Goal: Information Seeking & Learning: Learn about a topic

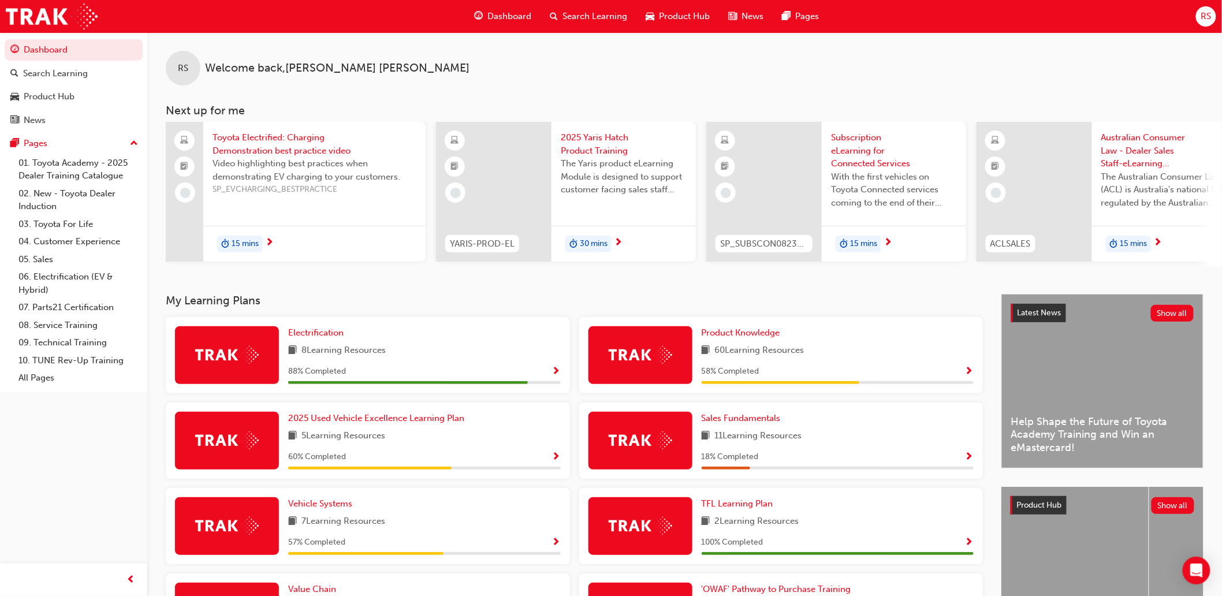
click at [574, 24] on div "Search Learning" at bounding box center [589, 17] width 96 height 24
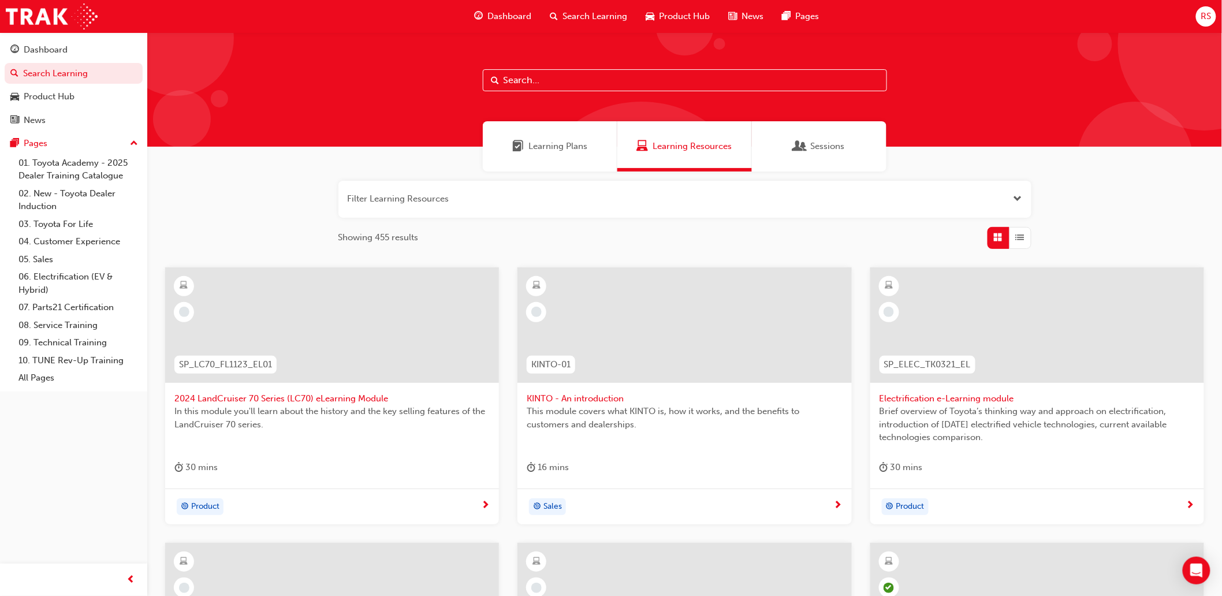
click at [672, 73] on input "text" at bounding box center [685, 80] width 404 height 22
type input "tcpo"
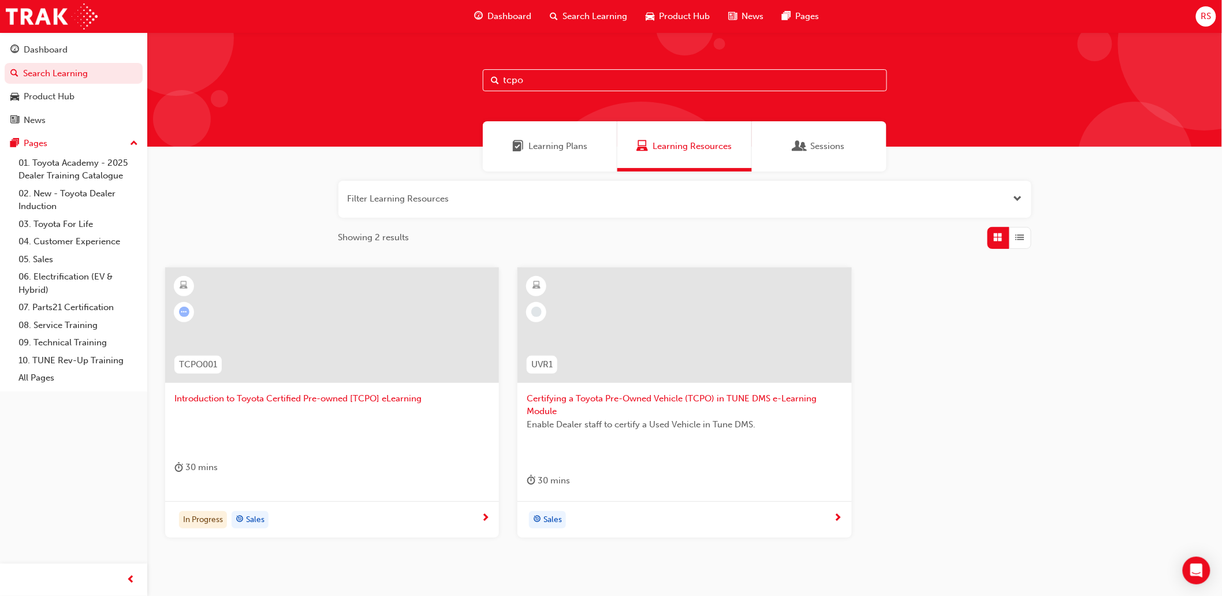
click at [360, 515] on div "In Progress Sales" at bounding box center [327, 519] width 307 height 17
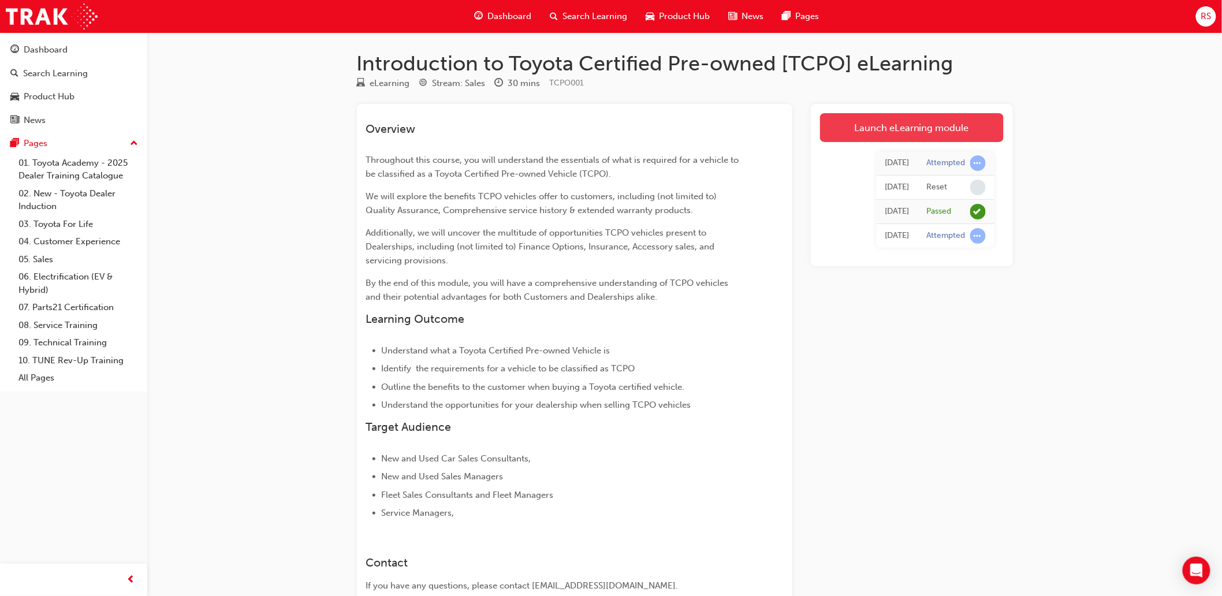
click at [942, 131] on link "Launch eLearning module" at bounding box center [912, 127] width 184 height 29
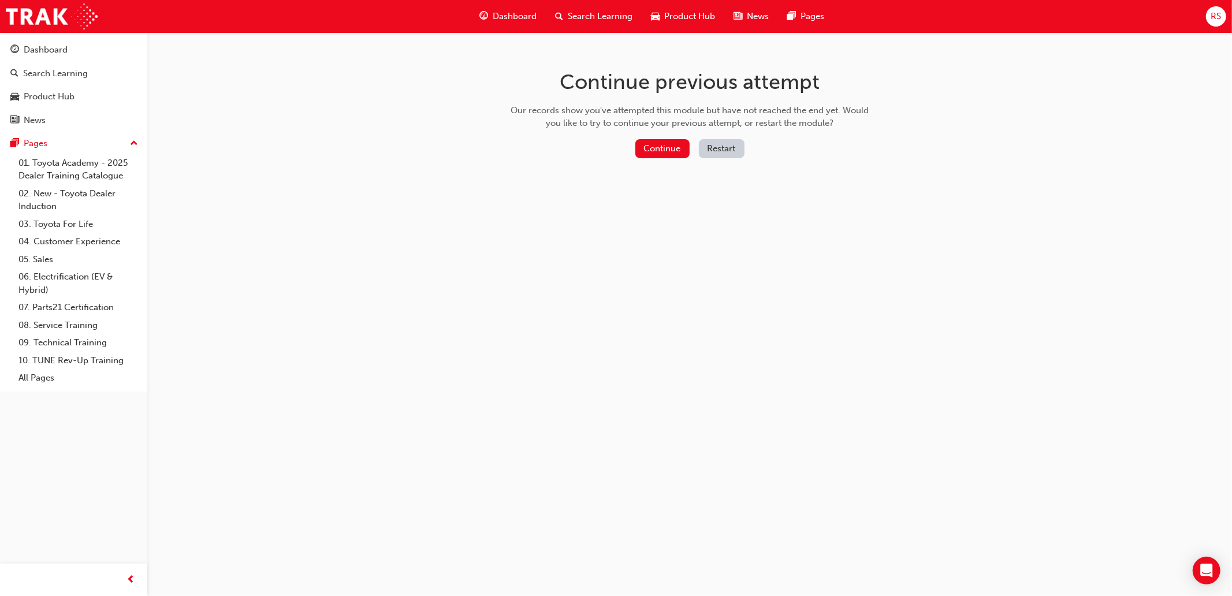
click at [663, 161] on div "Continue Restart" at bounding box center [690, 151] width 366 height 24
click at [664, 136] on div "Continue previous attempt Our records show you've attempted this module but hav…" at bounding box center [689, 116] width 375 height 168
click at [662, 151] on button "Continue" at bounding box center [662, 148] width 54 height 19
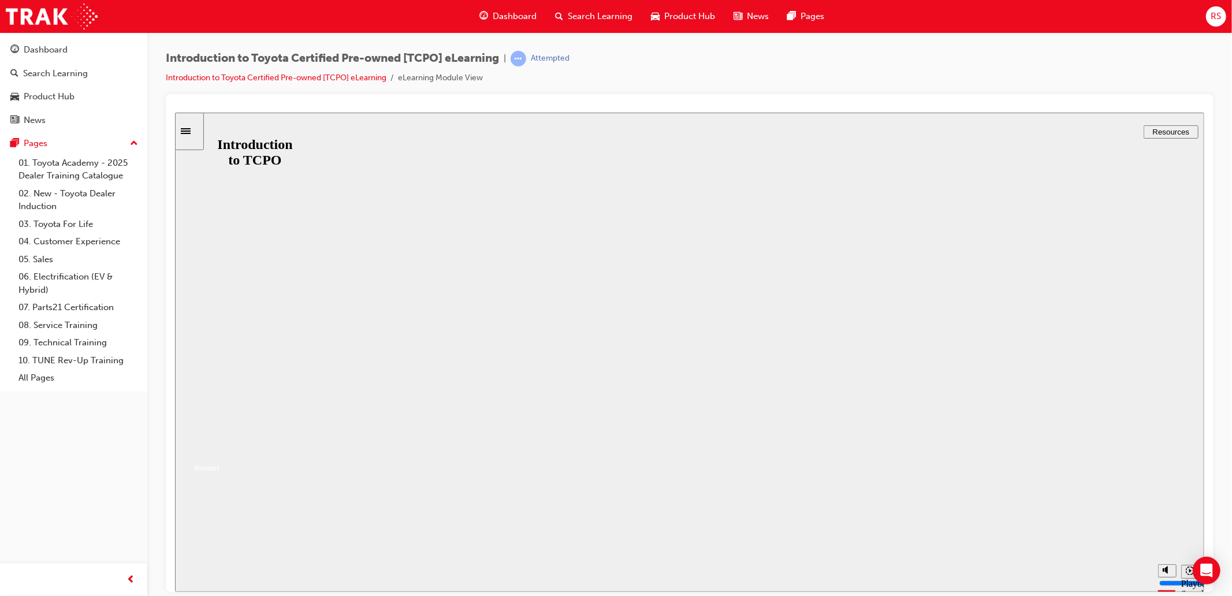
click at [218, 447] on button "Resume" at bounding box center [196, 454] width 44 height 14
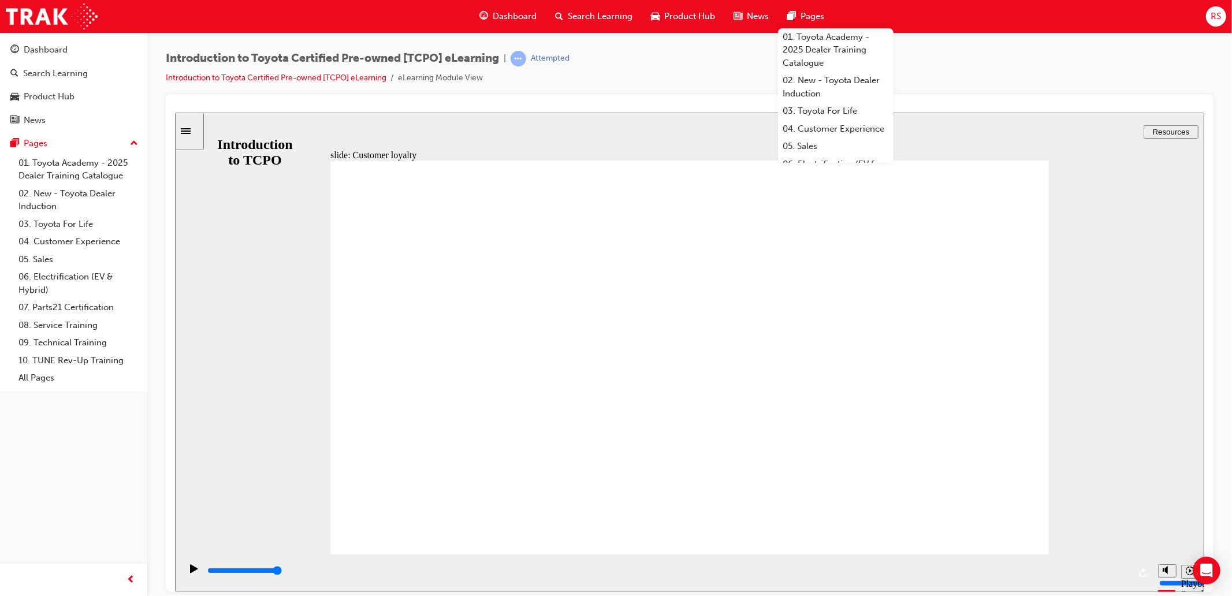
drag, startPoint x: 505, startPoint y: 416, endPoint x: 1198, endPoint y: 391, distance: 693.6
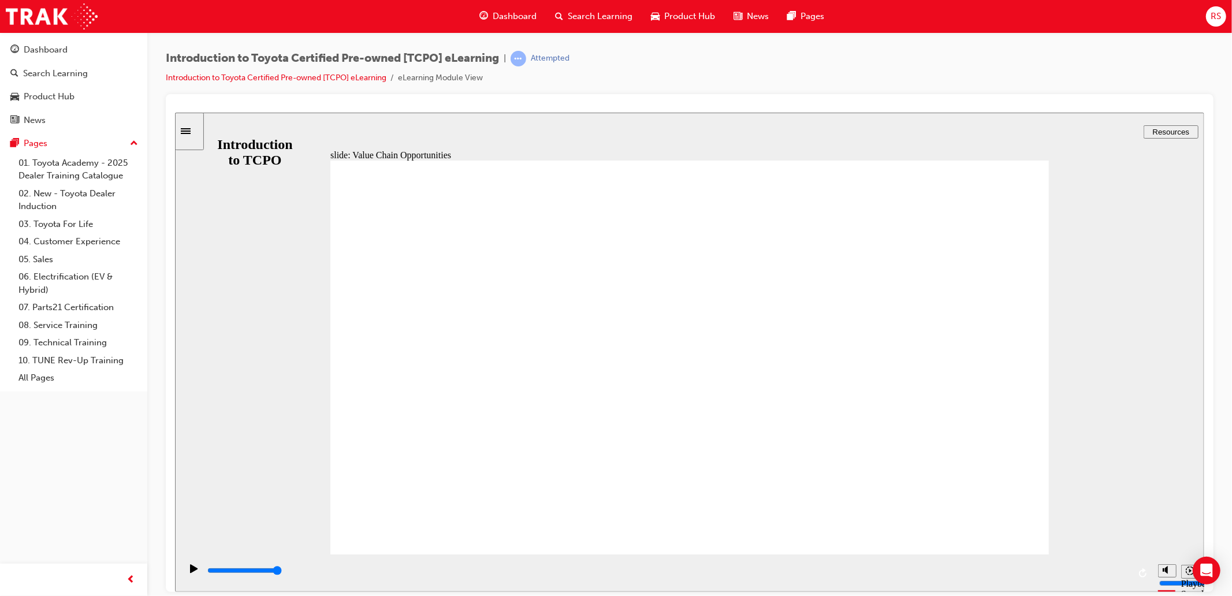
drag, startPoint x: 493, startPoint y: 323, endPoint x: 1095, endPoint y: 211, distance: 612.2
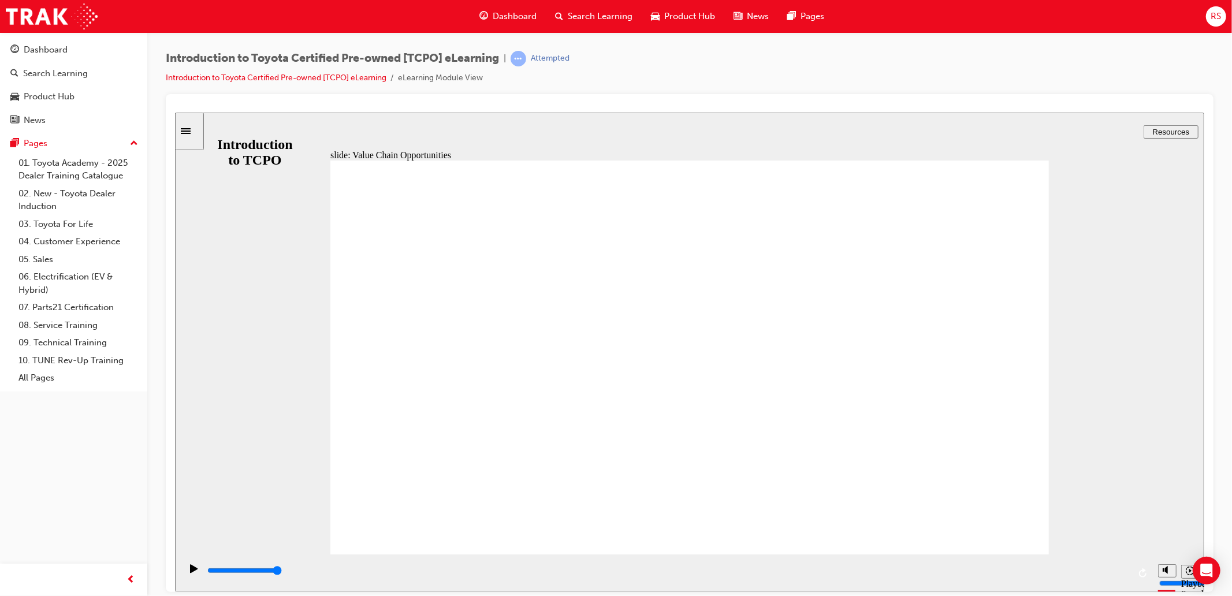
click at [1157, 429] on div "slide: Value Chain Opportunities Rectangle 1 Group 2 CLOSE CLOSE Insurance Rect…" at bounding box center [688, 351] width 1029 height 479
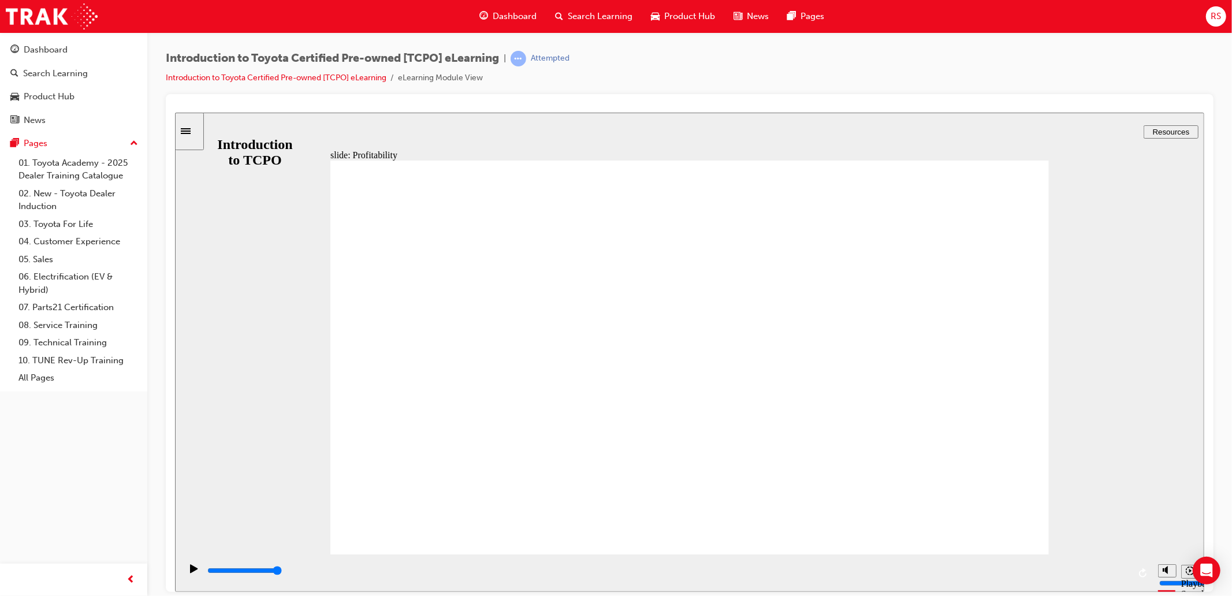
click at [1061, 411] on div "slide: Marketing Marketing There are a number of TCPO marketing assets to suppo…" at bounding box center [688, 351] width 1029 height 479
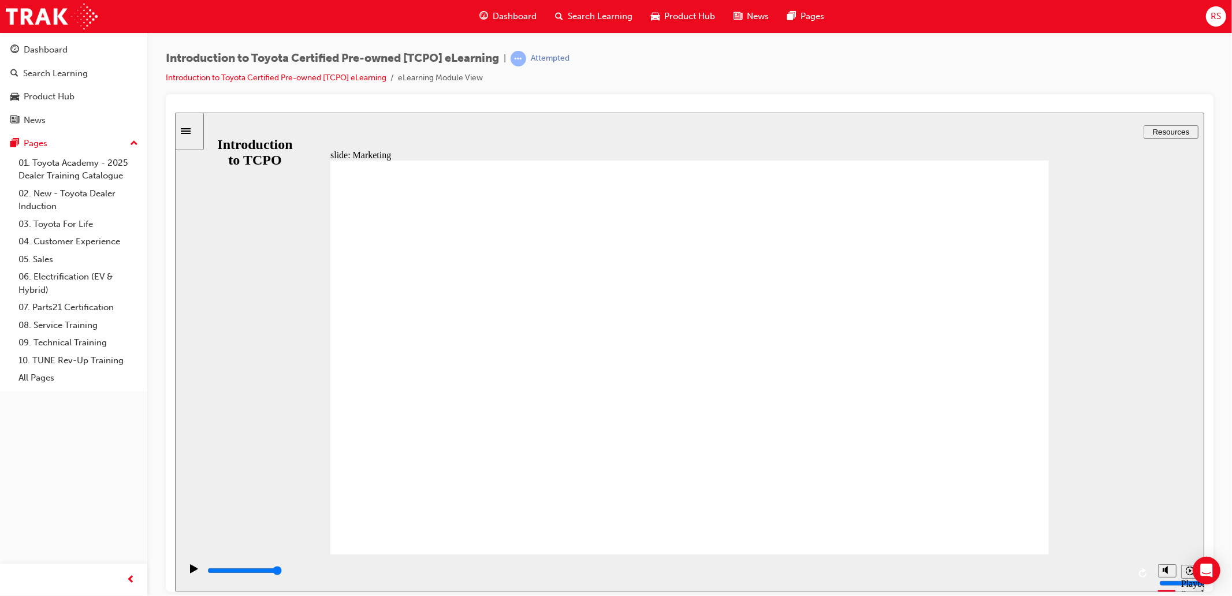
click at [1126, 444] on div "slide: Quiz Intro Rectangle 1 BACK BACK TCPO Assessment Rectangle 2 Rectangle 3…" at bounding box center [688, 351] width 1029 height 479
type input "7700"
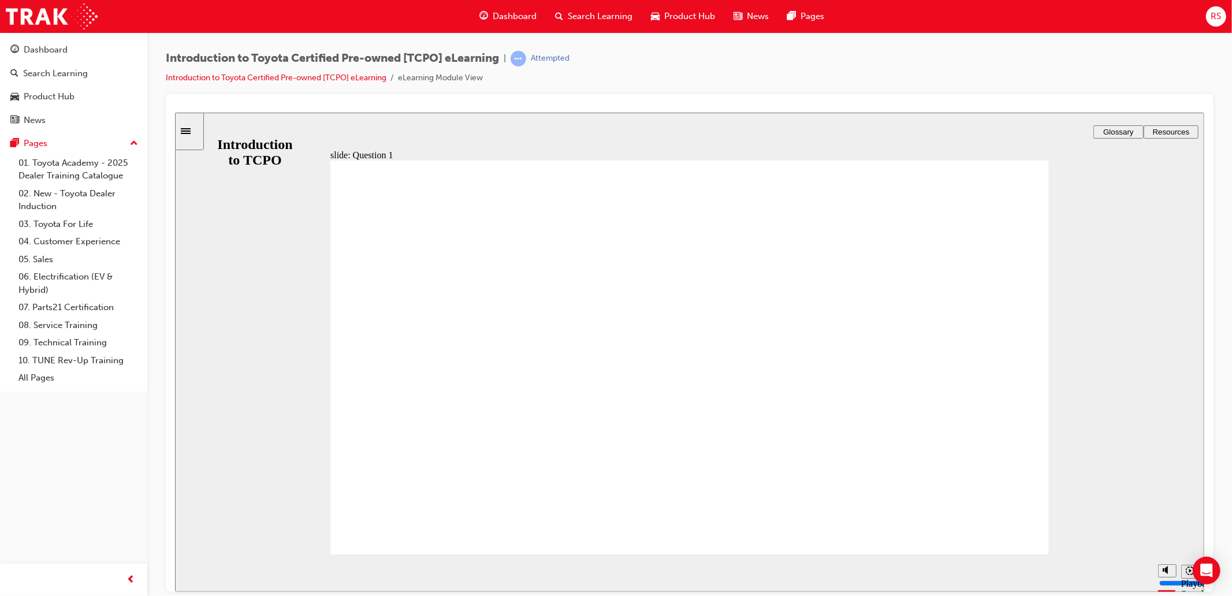
radio input "true"
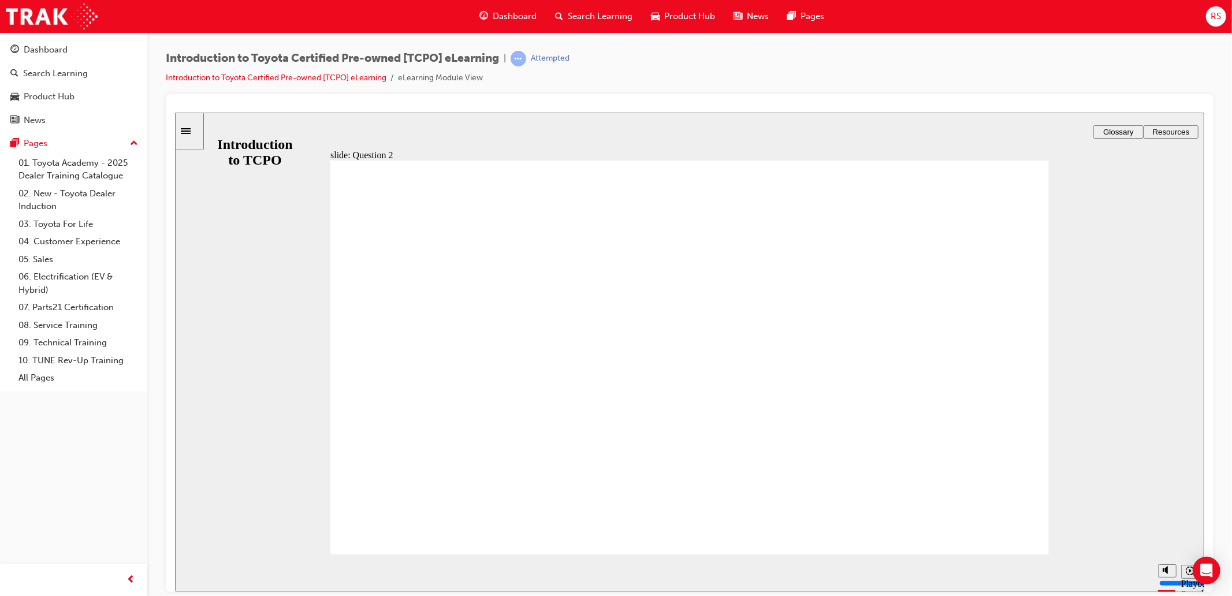
radio input "true"
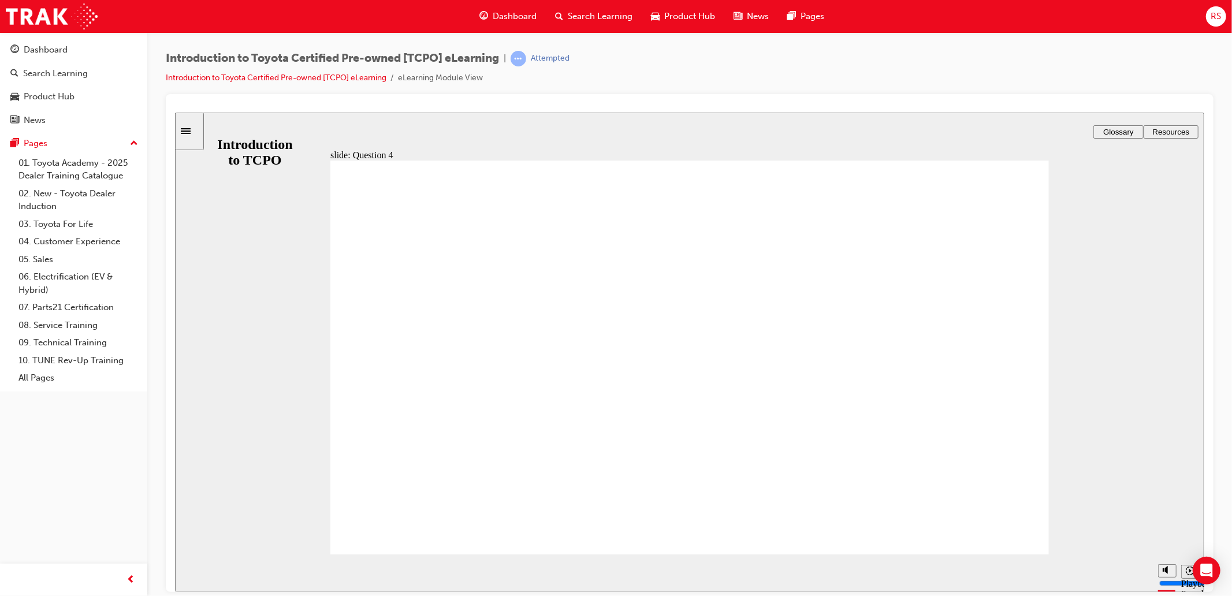
click at [1145, 421] on div "slide: End of Module Rectangle 1 CONGRATULATIONS! You have finished the Intro t…" at bounding box center [688, 351] width 1029 height 479
drag, startPoint x: 1132, startPoint y: 374, endPoint x: 1139, endPoint y: 375, distance: 6.4
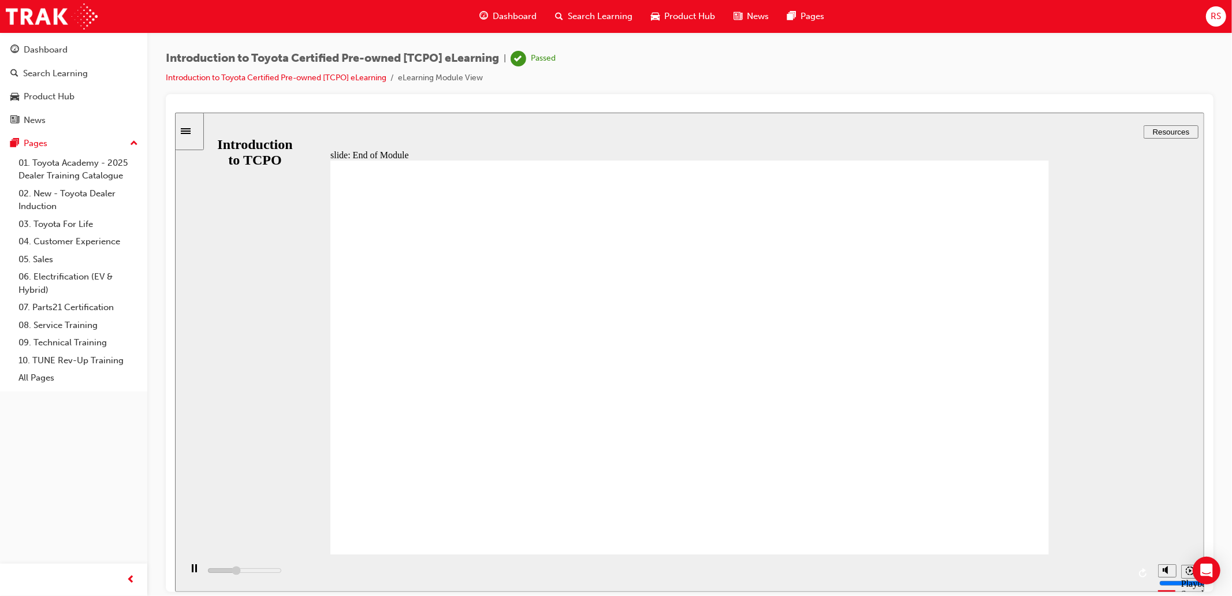
click at [1139, 375] on div "slide: End of Module Rectangle 1 CONGRATULATIONS! You have finished the Intro t…" at bounding box center [688, 351] width 1029 height 479
type input "18400"
click at [587, 14] on span "Search Learning" at bounding box center [600, 16] width 65 height 13
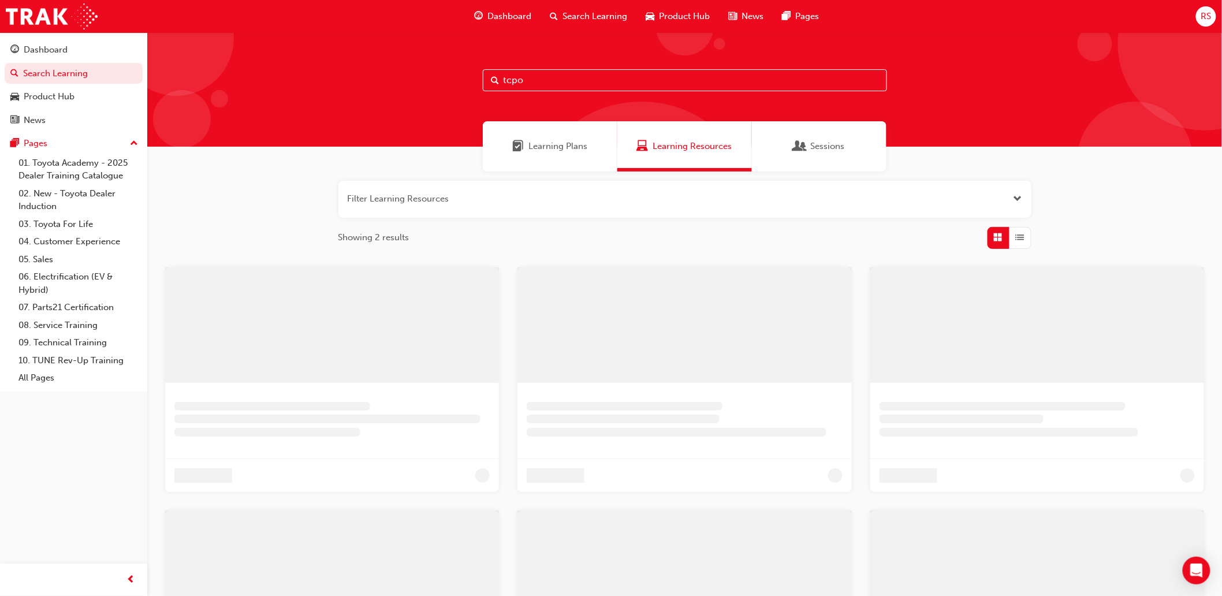
click at [587, 81] on input "tcpo" at bounding box center [685, 80] width 404 height 22
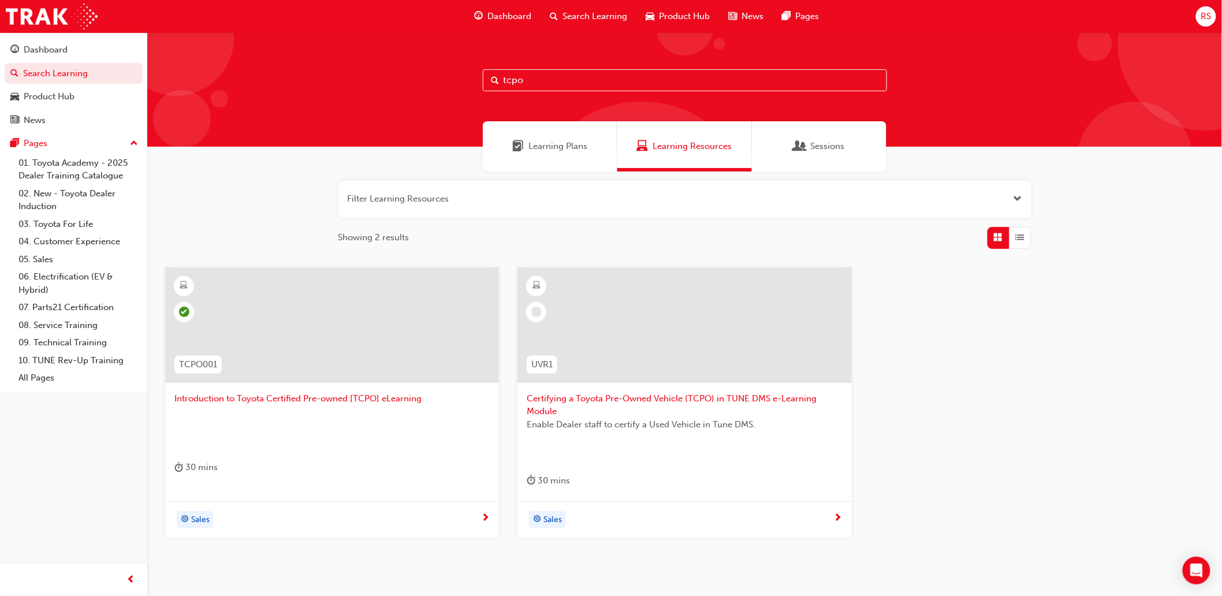
click at [581, 410] on span "Certifying a Toyota Pre-Owned Vehicle (TCPO) in TUNE DMS e-Learning Module" at bounding box center [684, 405] width 315 height 26
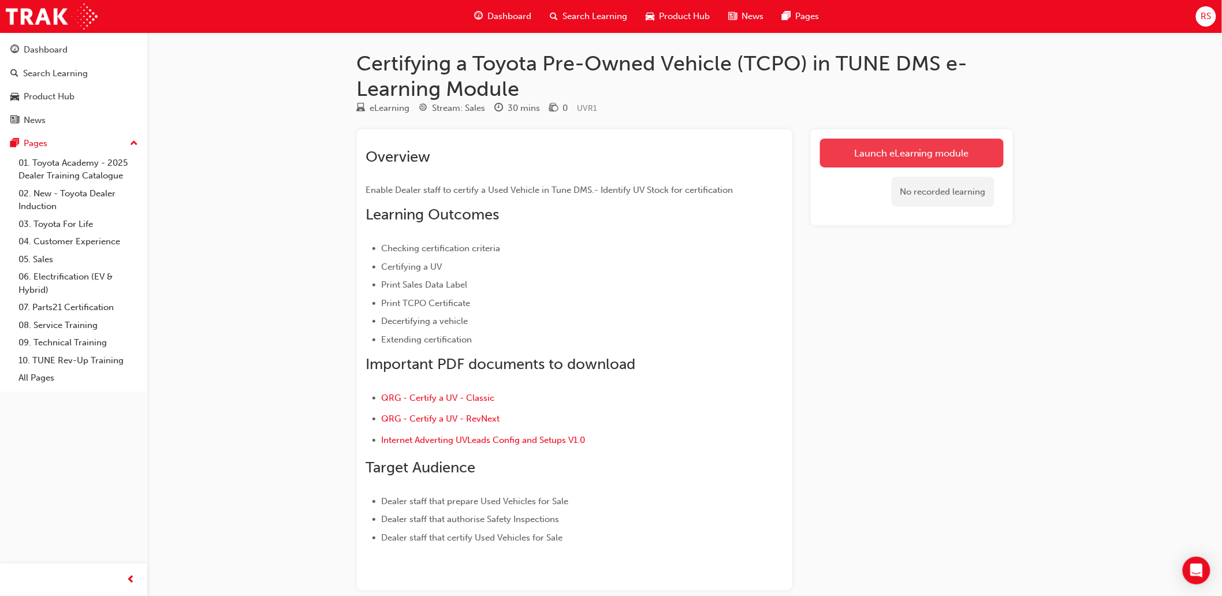
click at [858, 151] on link "Launch eLearning module" at bounding box center [912, 153] width 184 height 29
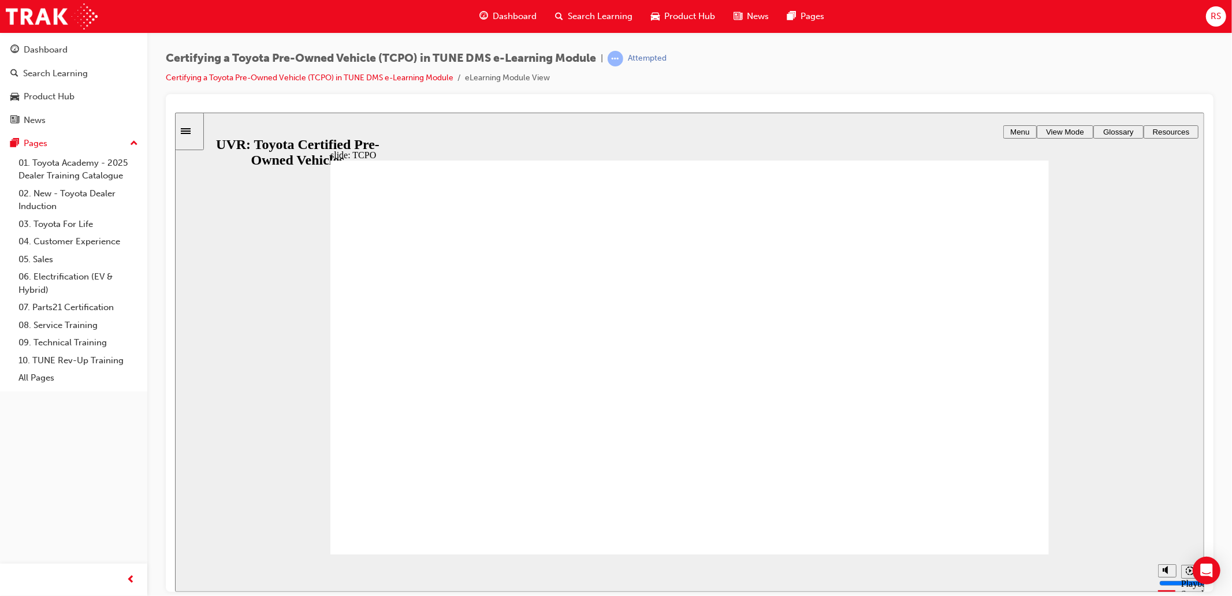
drag, startPoint x: 1169, startPoint y: 133, endPoint x: 1203, endPoint y: 348, distance: 218.1
click at [1203, 348] on div "slide: Learning Outcomes Rectangle 1 LEARNING OUTCOMES Enable Dealer staff to c…" at bounding box center [688, 351] width 1029 height 479
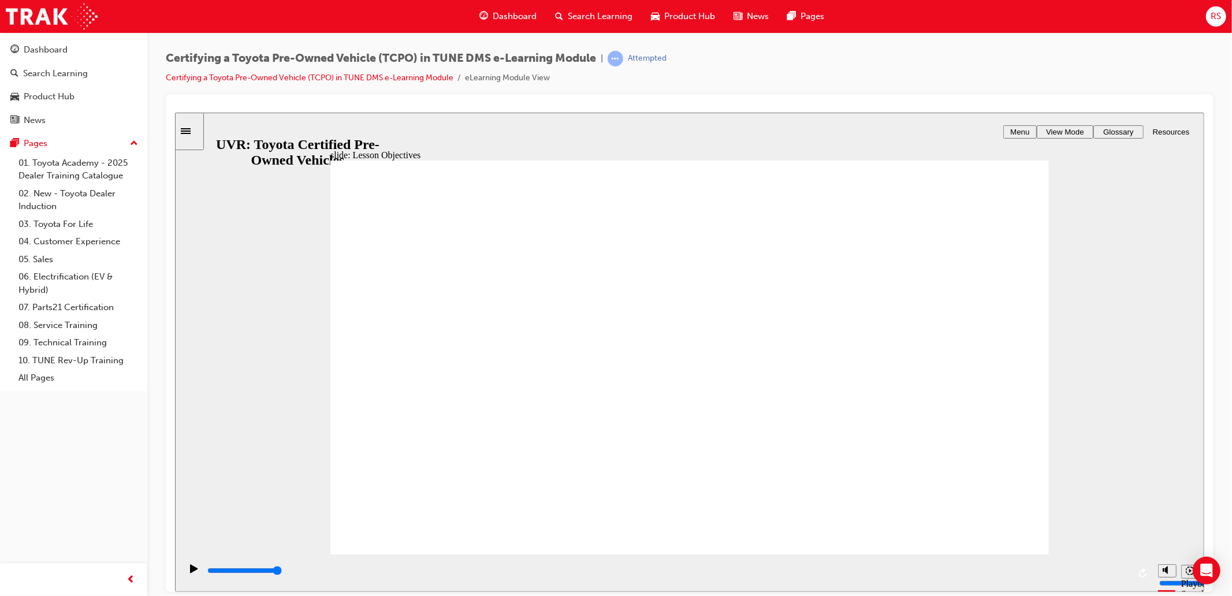
type input "9000"
radio input "true"
type input "14100"
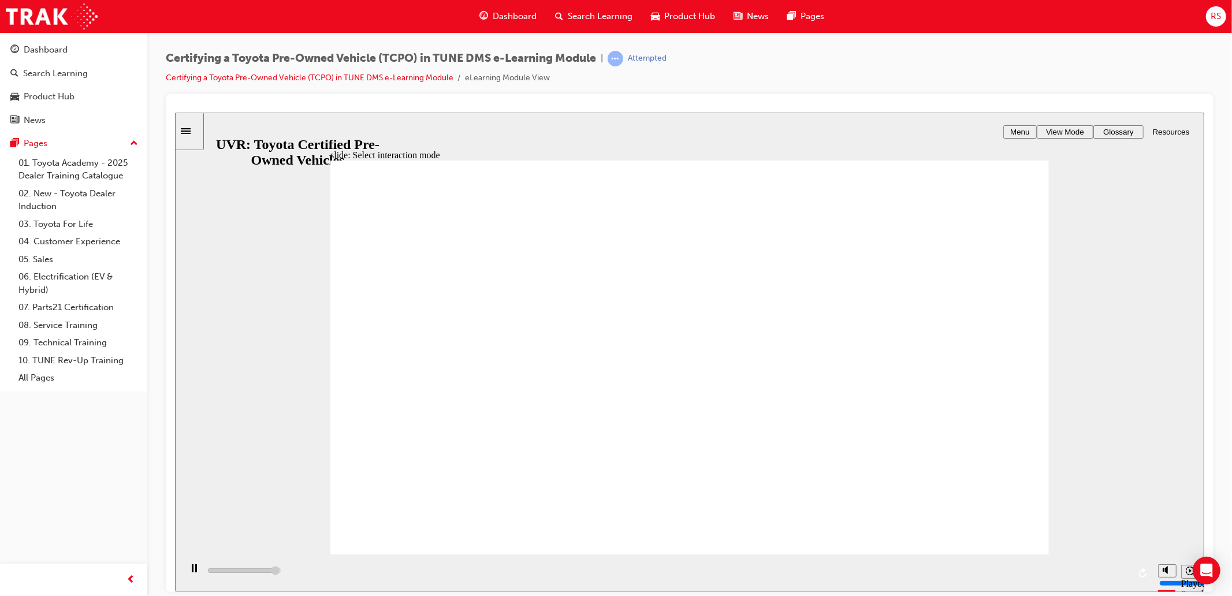
radio input "true"
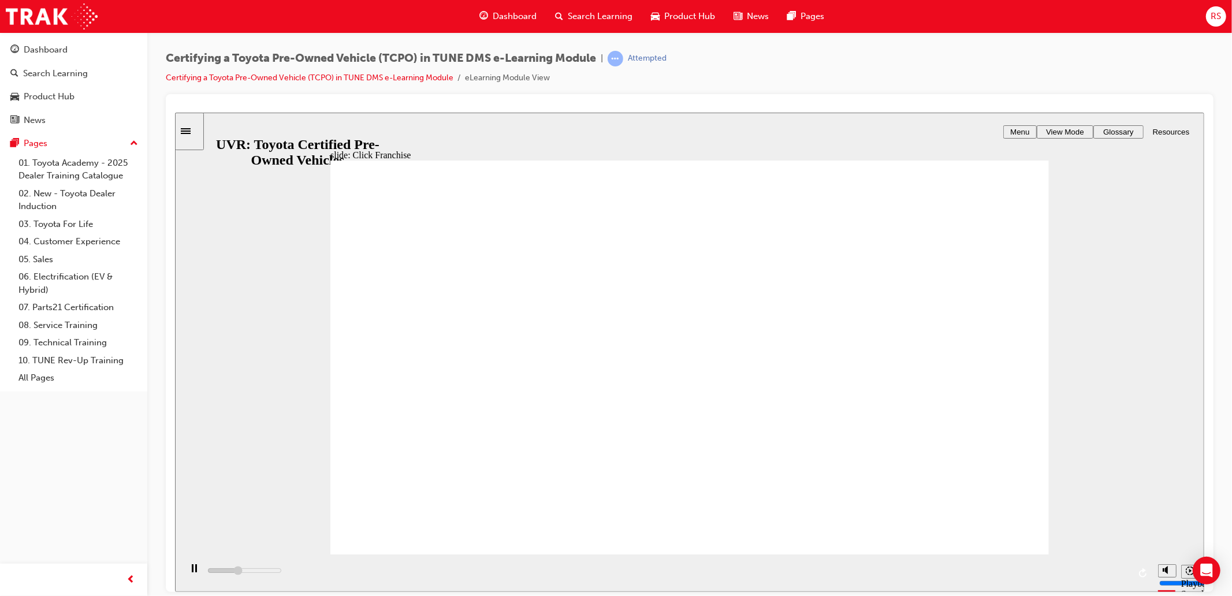
click at [1191, 511] on div "slide: Type TOY Type "TOY" to filter for Toyota Oval 1 Rectangle 4 BACK BACK BA…" at bounding box center [688, 351] width 1029 height 479
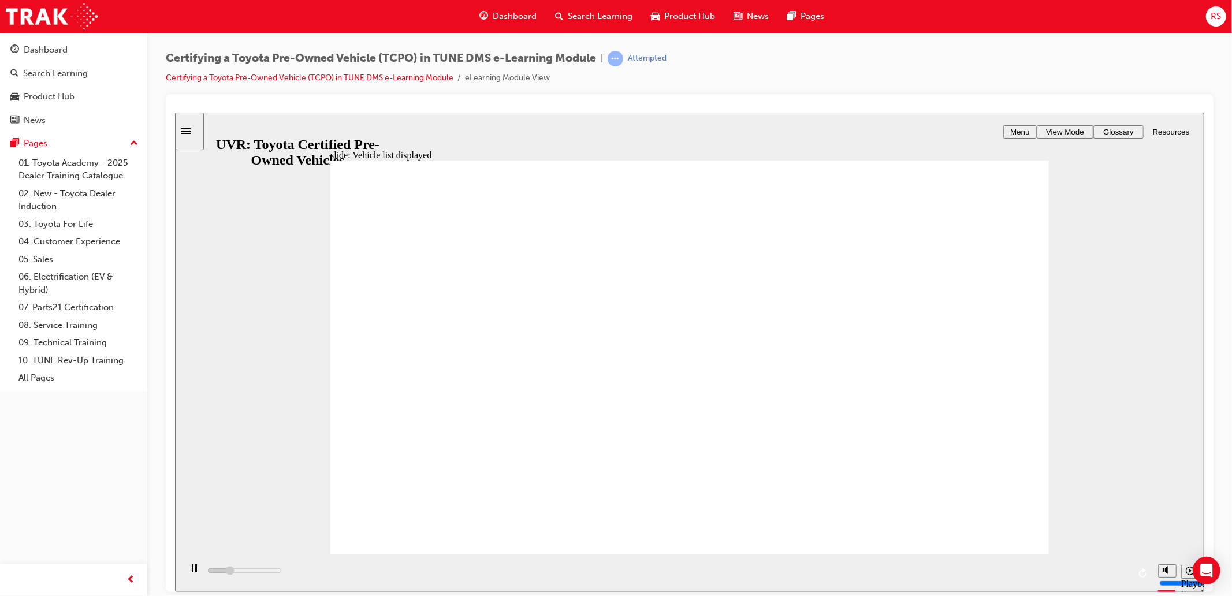
drag, startPoint x: 553, startPoint y: 368, endPoint x: 343, endPoint y: 463, distance: 230.3
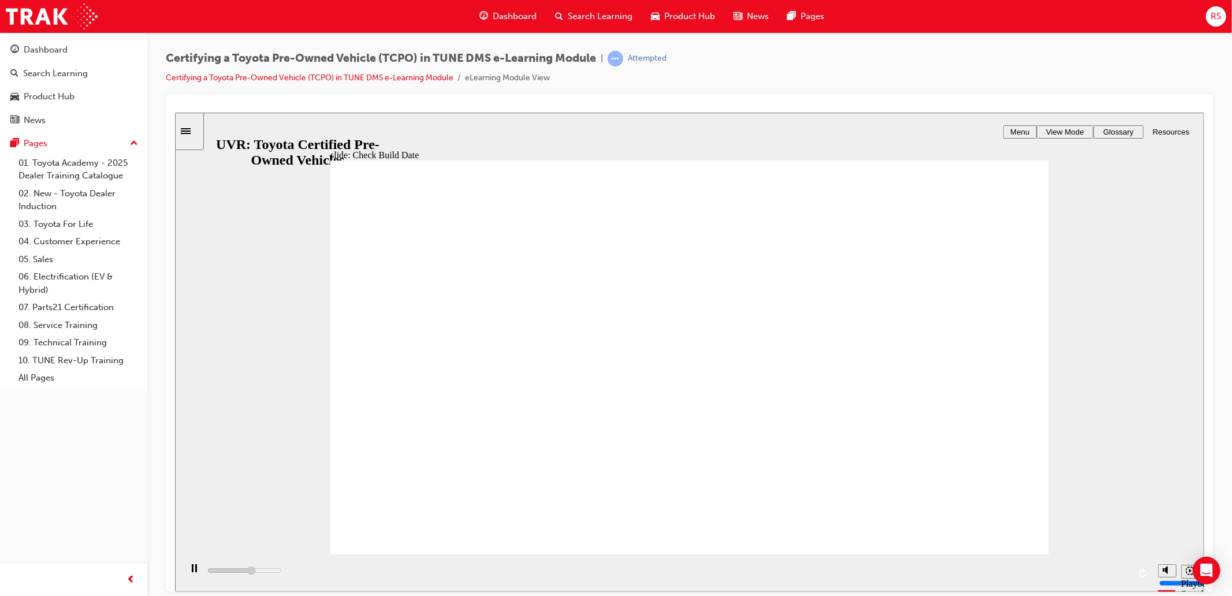
click at [527, 313] on div "Confirm odometer is under 160,000kms Oval 1 Rectangle 3 NEXT NEXT BACK BACK BAC…" at bounding box center [689, 362] width 719 height 404
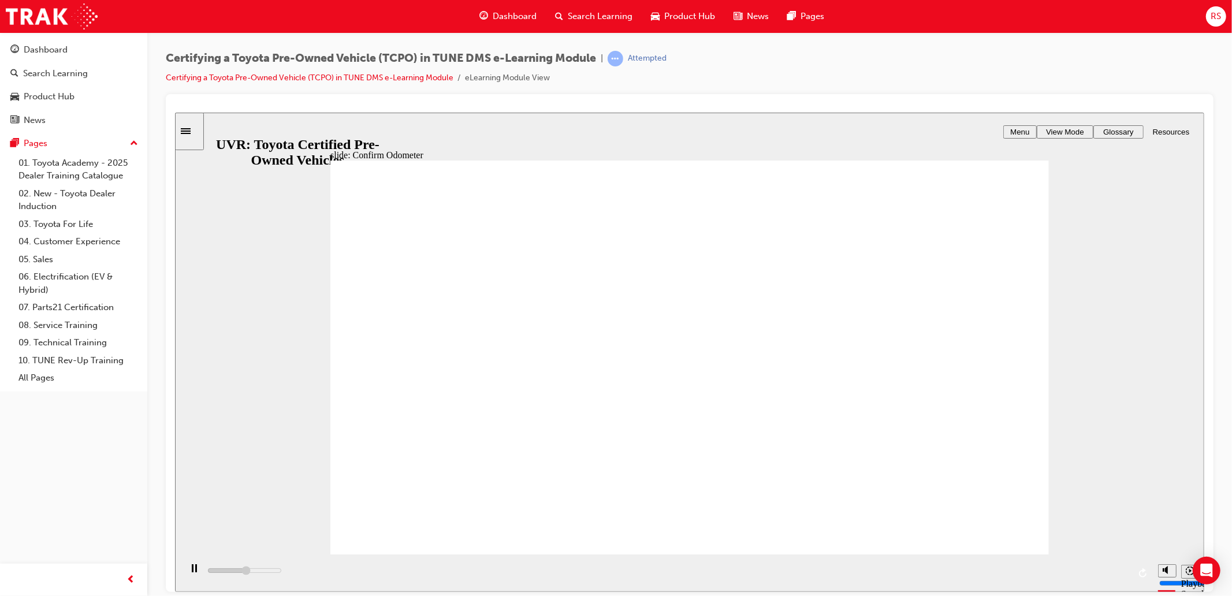
drag, startPoint x: 747, startPoint y: 357, endPoint x: 511, endPoint y: 336, distance: 236.6
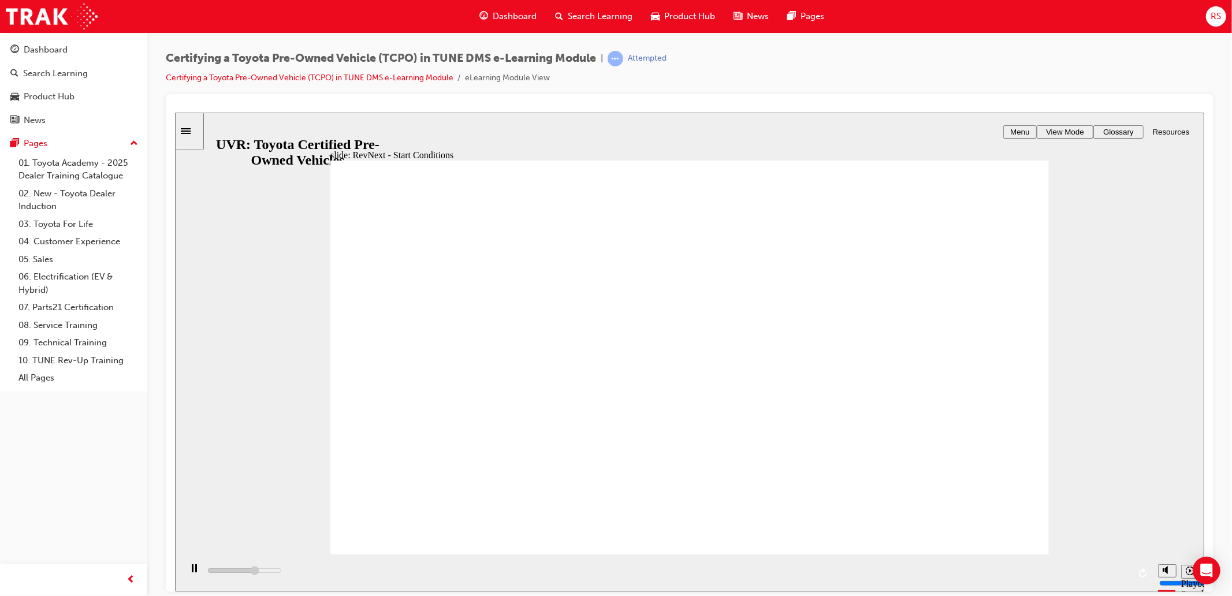
drag, startPoint x: 790, startPoint y: 426, endPoint x: 786, endPoint y: 438, distance: 12.2
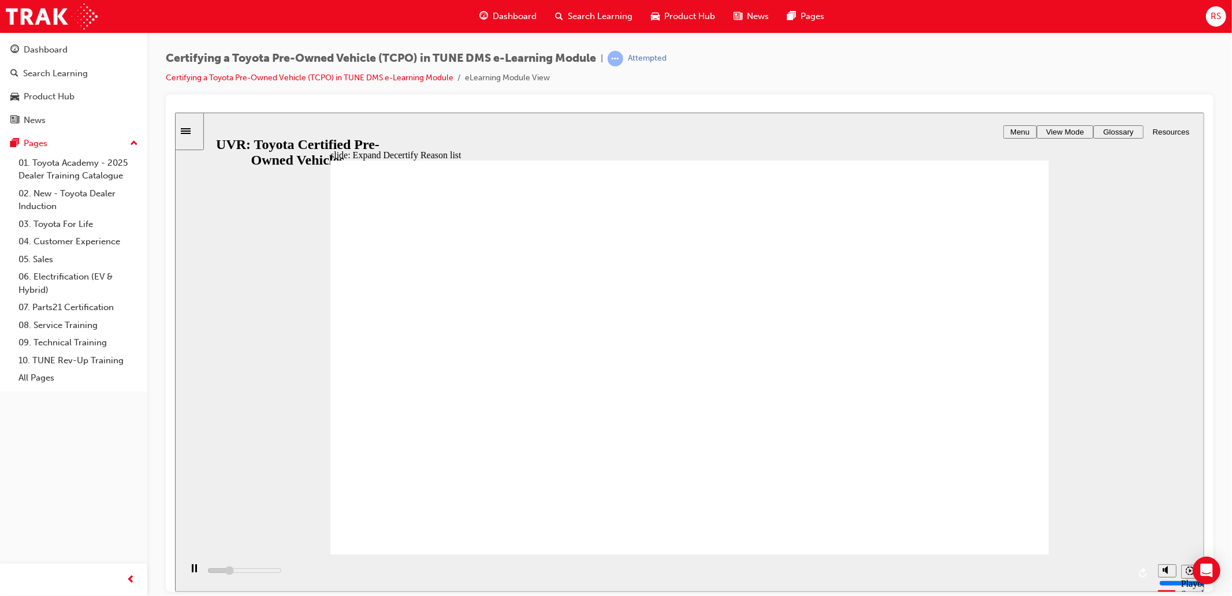
type input "1200"
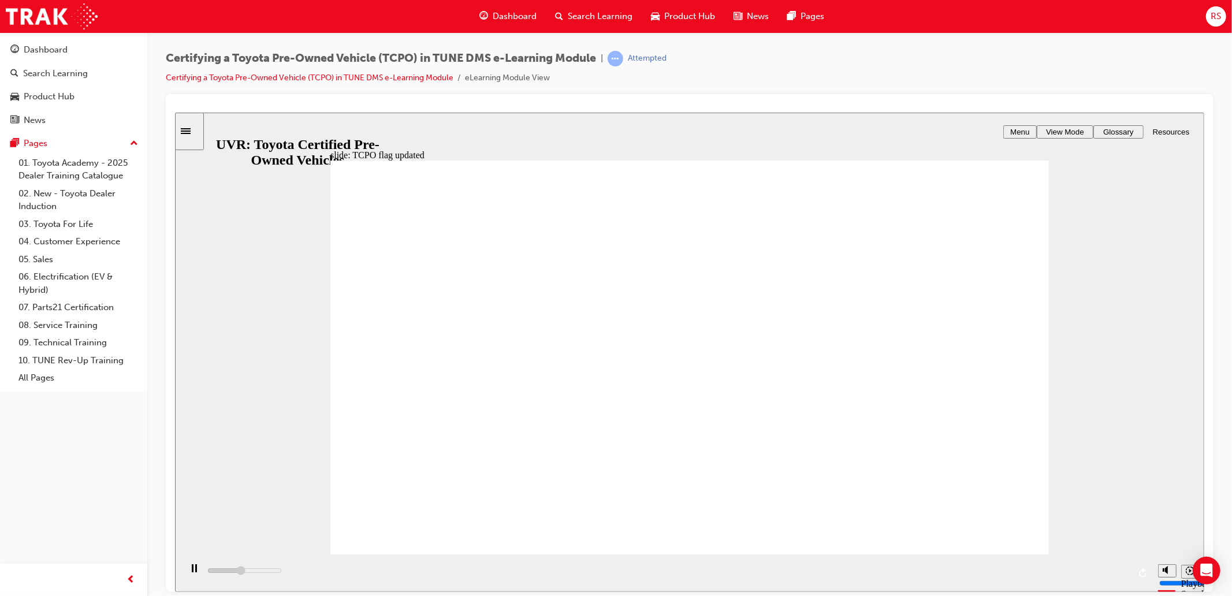
drag, startPoint x: 520, startPoint y: 371, endPoint x: 555, endPoint y: 342, distance: 45.6
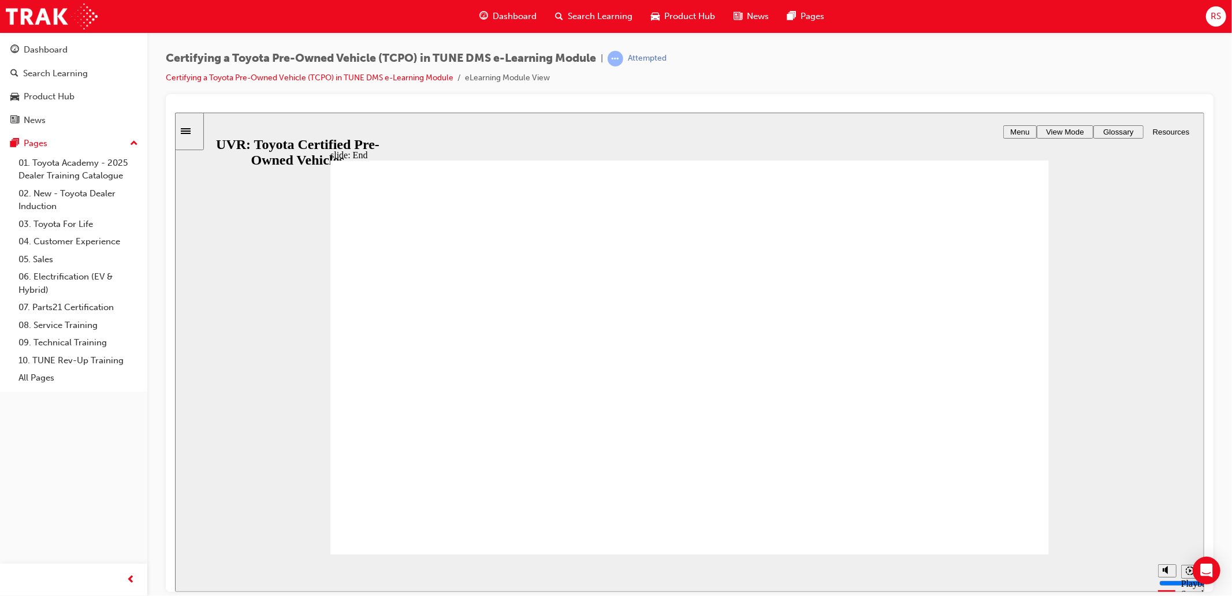
drag, startPoint x: 752, startPoint y: 431, endPoint x: 757, endPoint y: 426, distance: 7.4
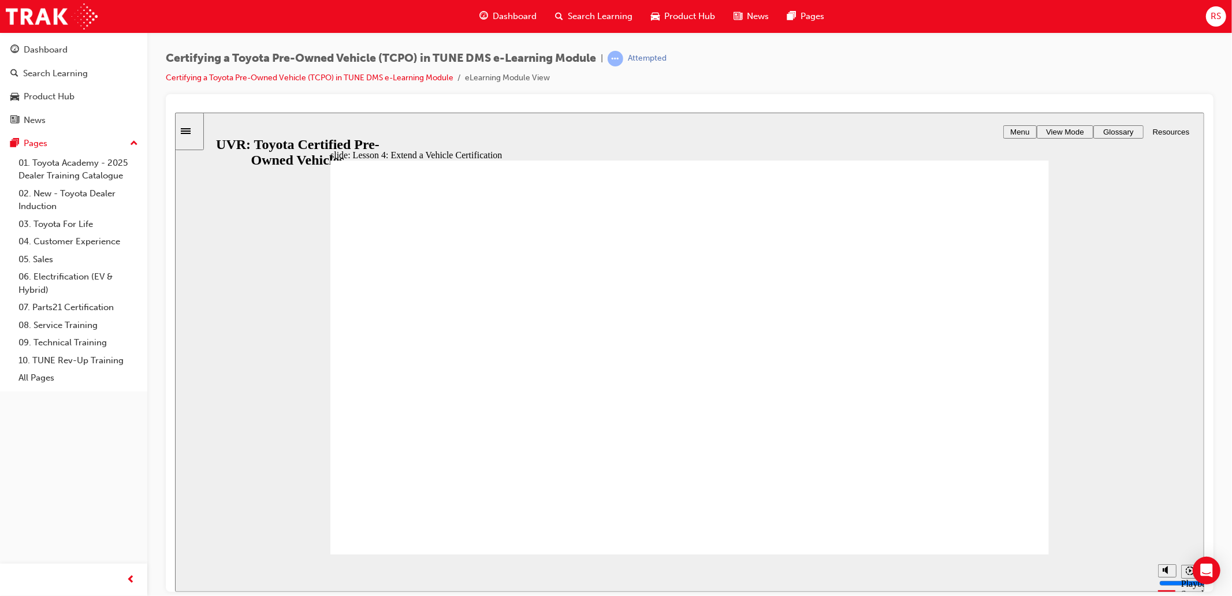
drag, startPoint x: 518, startPoint y: 471, endPoint x: 364, endPoint y: 487, distance: 154.5
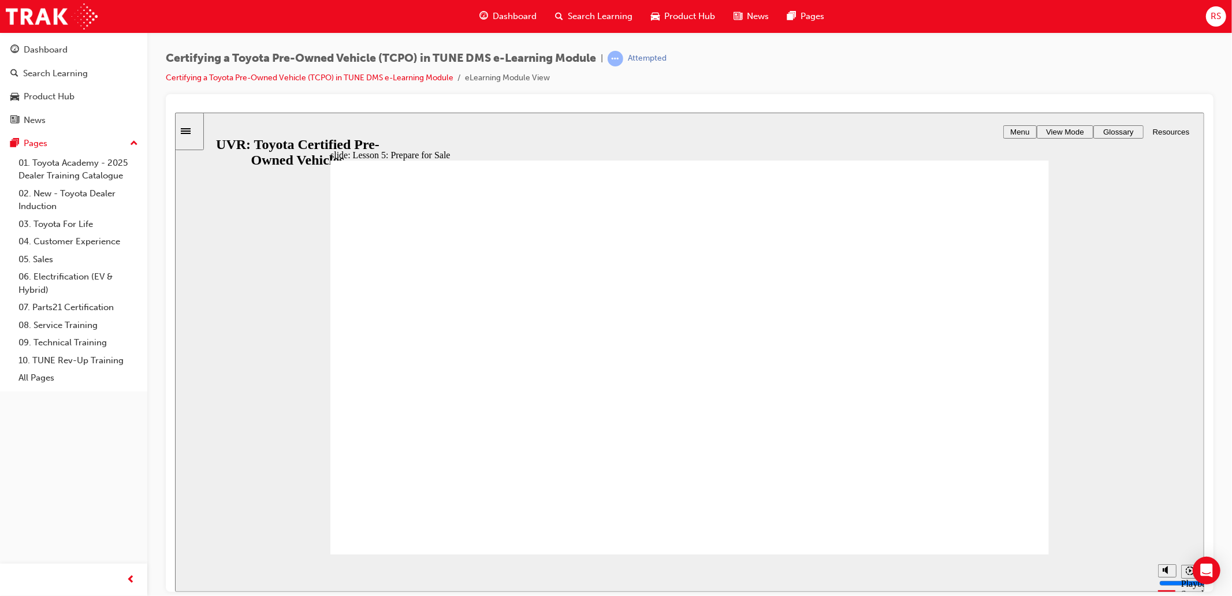
drag, startPoint x: 1166, startPoint y: 134, endPoint x: 1161, endPoint y: 138, distance: 6.6
drag, startPoint x: 1161, startPoint y: 138, endPoint x: 1171, endPoint y: 123, distance: 17.9
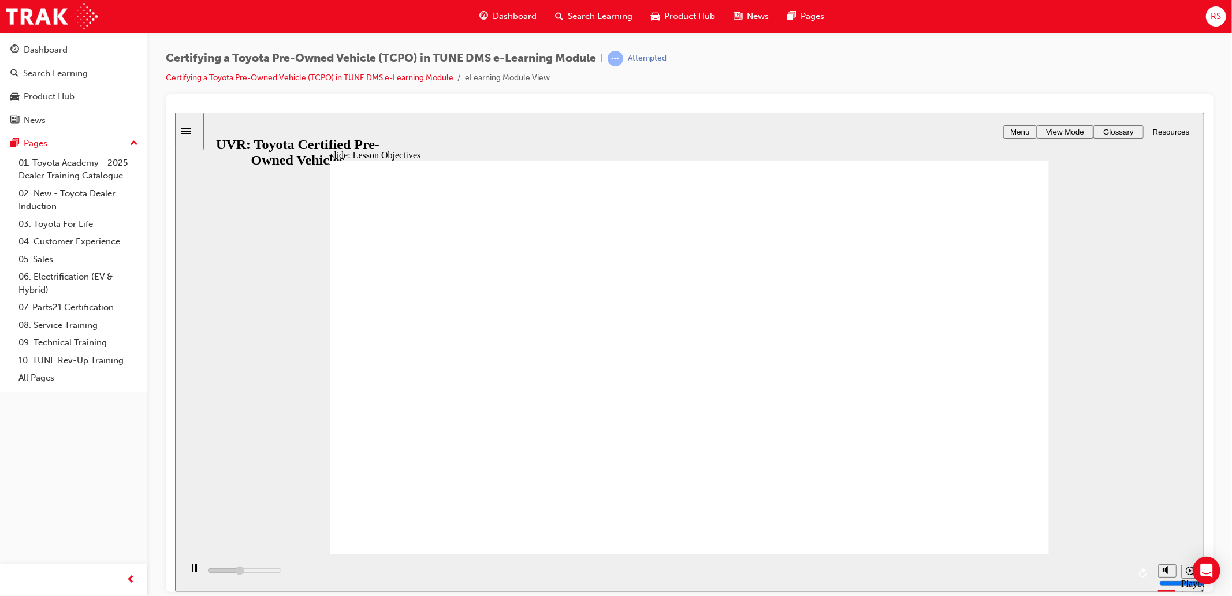
click at [1171, 123] on div "slide: Lesson Objectives Rectangle 1 BACK BACK LESSON OBJECTIVES Rectangle 2 Re…" at bounding box center [688, 351] width 1029 height 479
click at [1169, 126] on button "Resources" at bounding box center [1170, 131] width 55 height 13
click at [1125, 200] on link "link QRG - Certify a UV - RevNext" at bounding box center [1116, 204] width 151 height 34
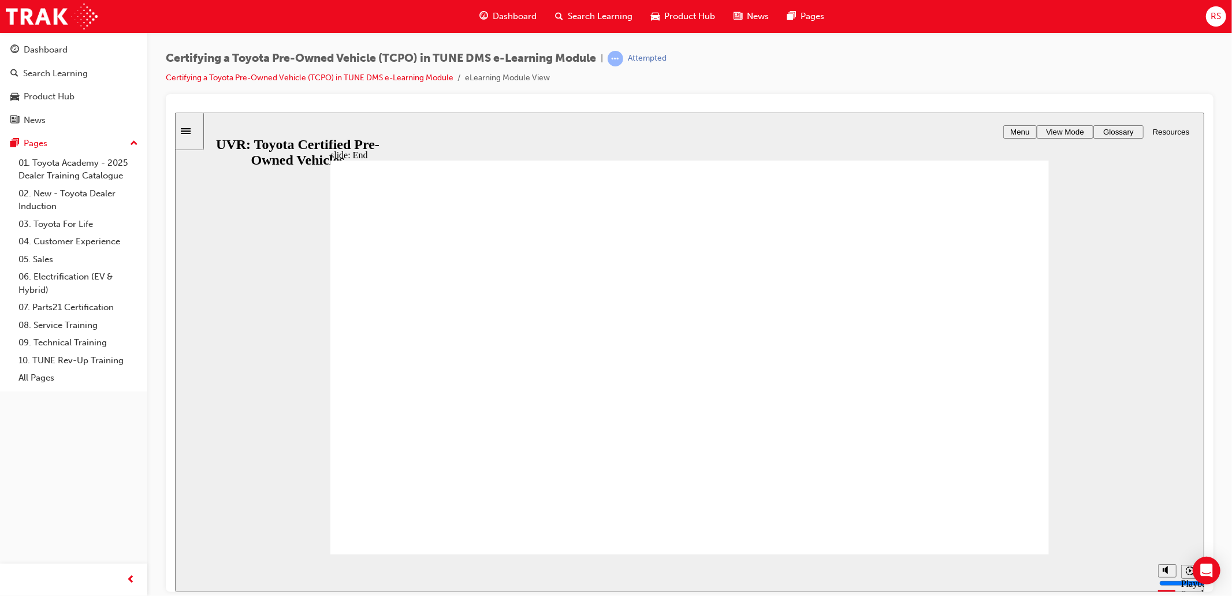
drag, startPoint x: 725, startPoint y: 501, endPoint x: 1158, endPoint y: 496, distance: 433.3
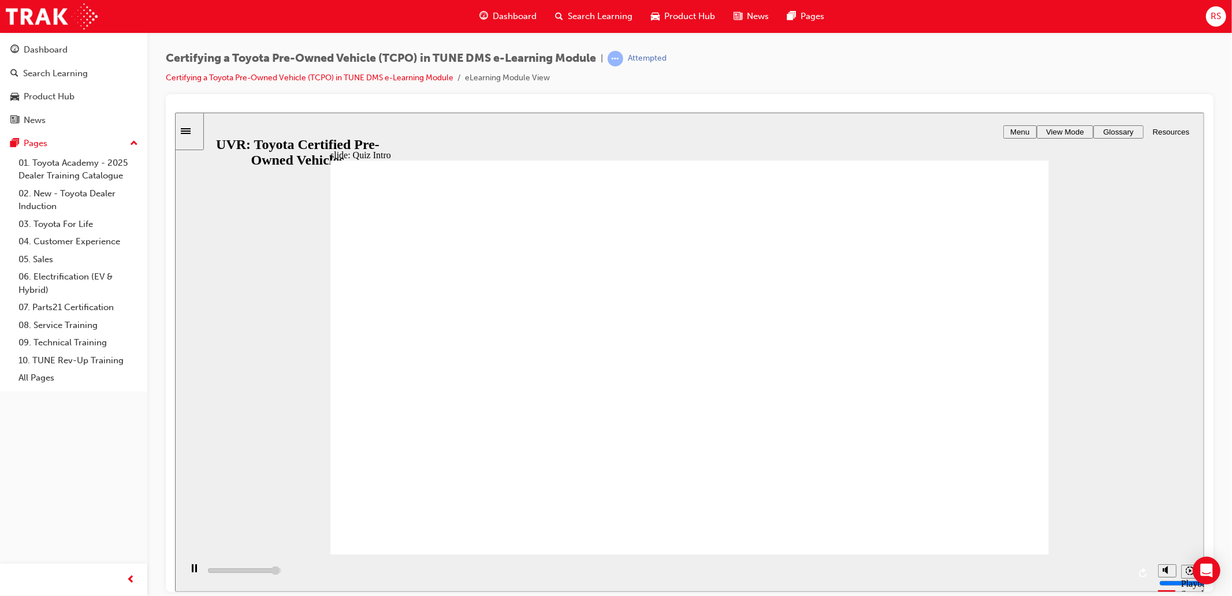
type input "7700"
radio input "true"
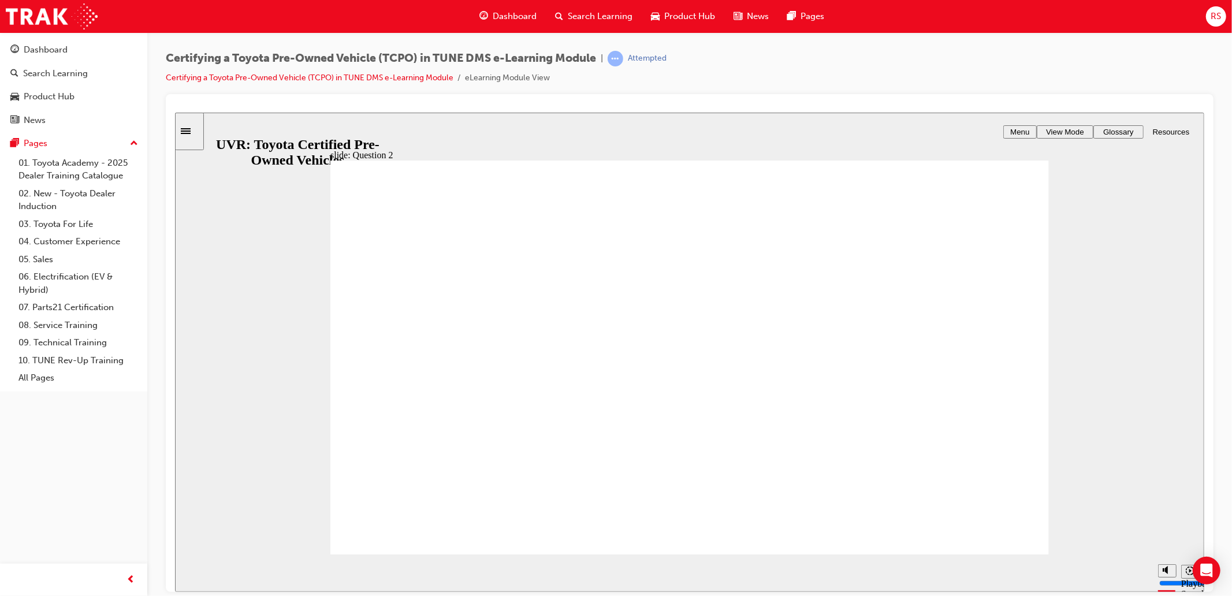
radio input "true"
type input "5000"
checkbox input "true"
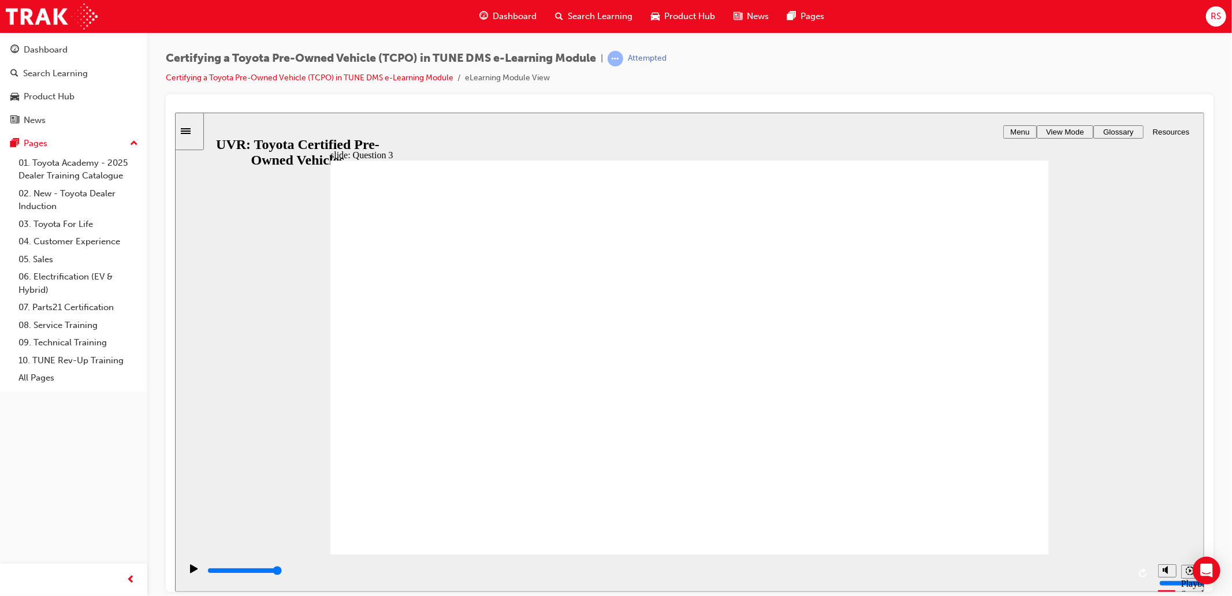
checkbox input "true"
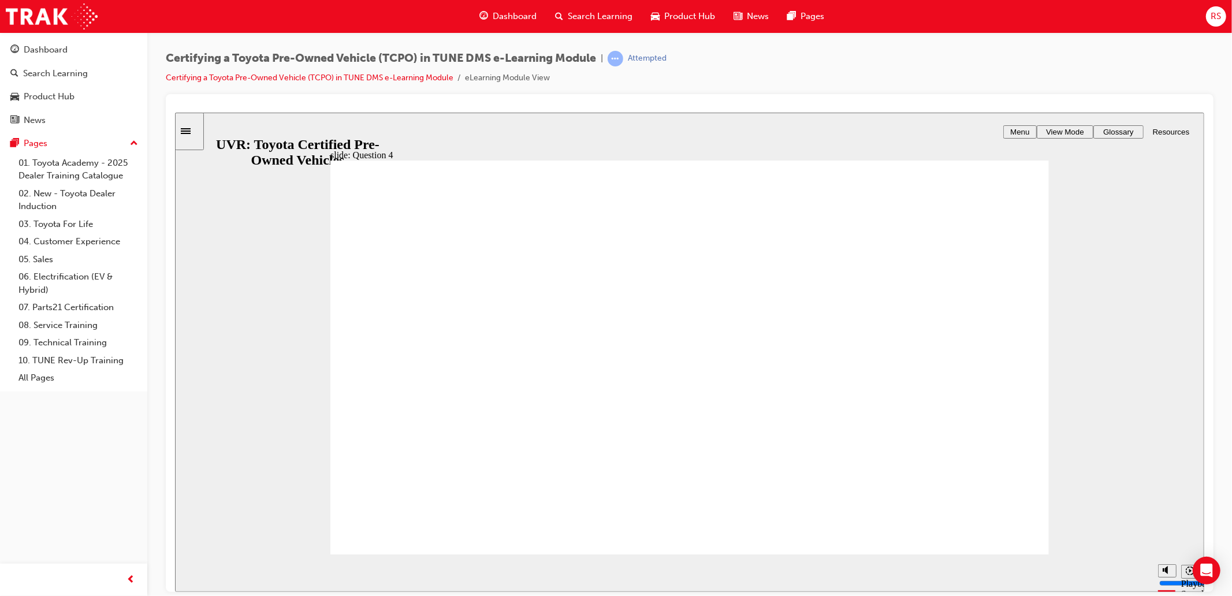
radio input "true"
drag, startPoint x: 707, startPoint y: 376, endPoint x: 706, endPoint y: 382, distance: 5.9
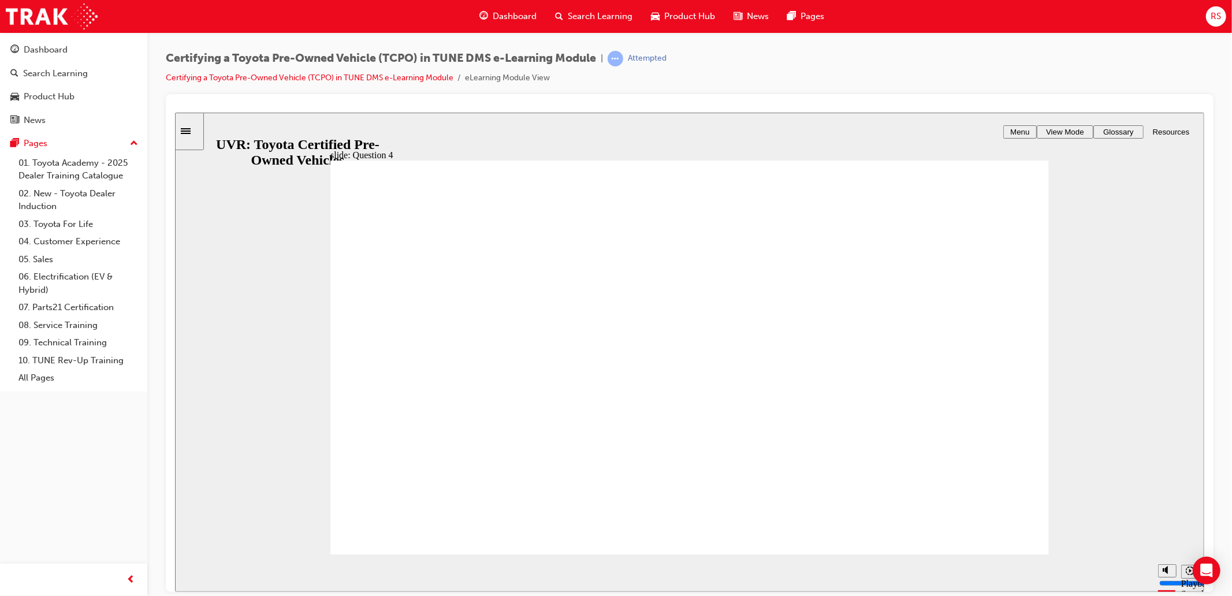
radio input "false"
radio input "true"
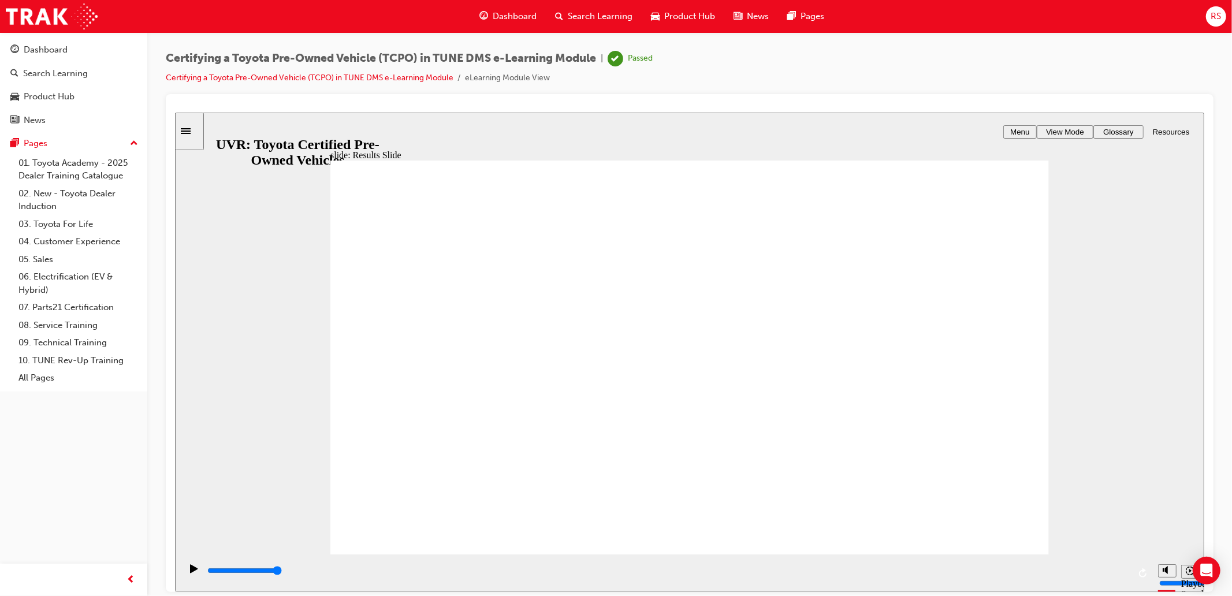
drag, startPoint x: 1036, startPoint y: 537, endPoint x: 1005, endPoint y: 540, distance: 31.4
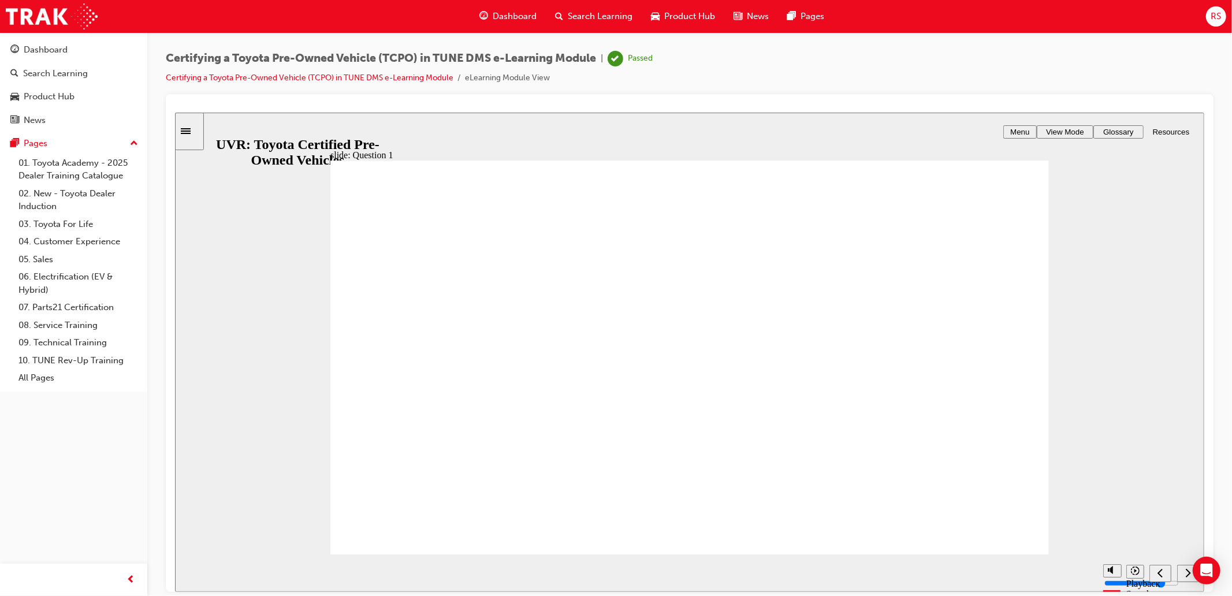
click at [1181, 572] on div "next" at bounding box center [1187, 573] width 13 height 12
click at [1182, 577] on div "next" at bounding box center [1187, 573] width 13 height 12
click at [1182, 579] on div "next" at bounding box center [1187, 573] width 13 height 12
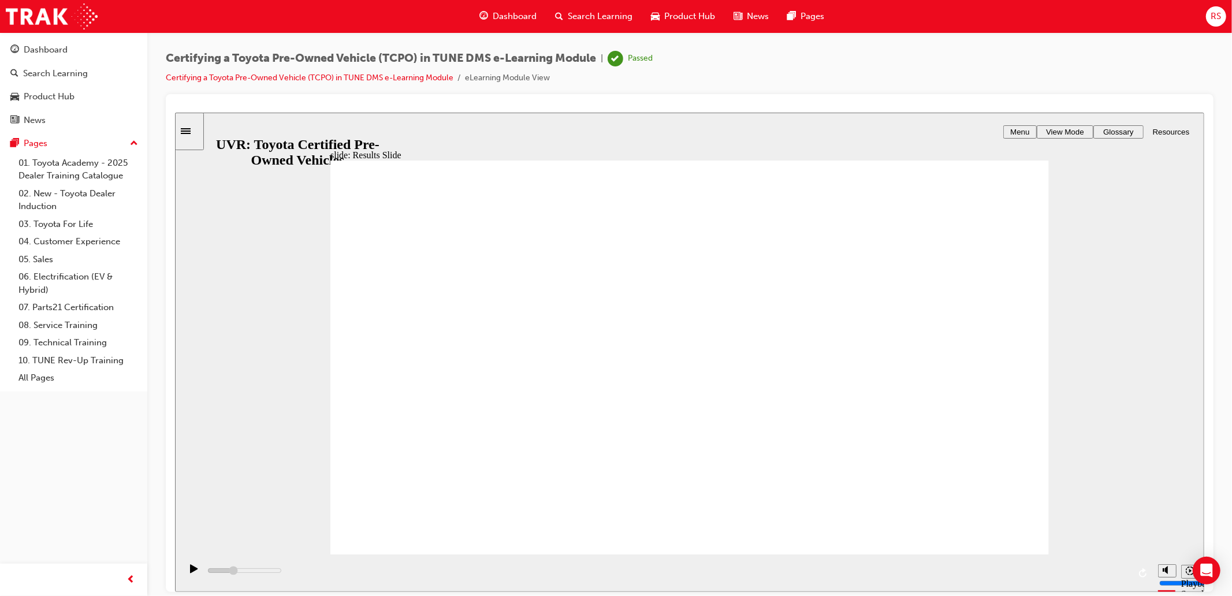
type input "4000"
click at [771, 77] on div "Certifying a Toyota Pre-Owned Vehicle (TCPO) in TUNE DMS e-Learning Module | Pa…" at bounding box center [690, 72] width 1048 height 43
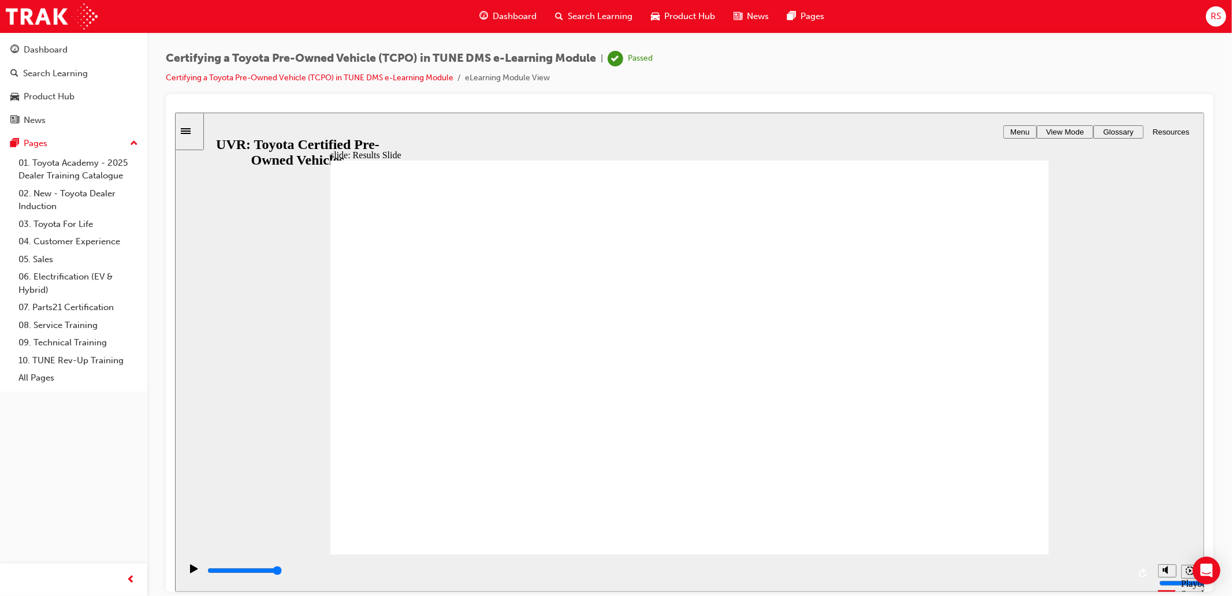
drag, startPoint x: 631, startPoint y: 515, endPoint x: 654, endPoint y: 495, distance: 31.1
click at [190, 573] on icon "play/pause" at bounding box center [193, 568] width 8 height 9
click at [1155, 362] on div "slide: Results Slide Rectangle 2 80 % ( 40 points) Rectangle 3 Assessment Resul…" at bounding box center [688, 351] width 1029 height 479
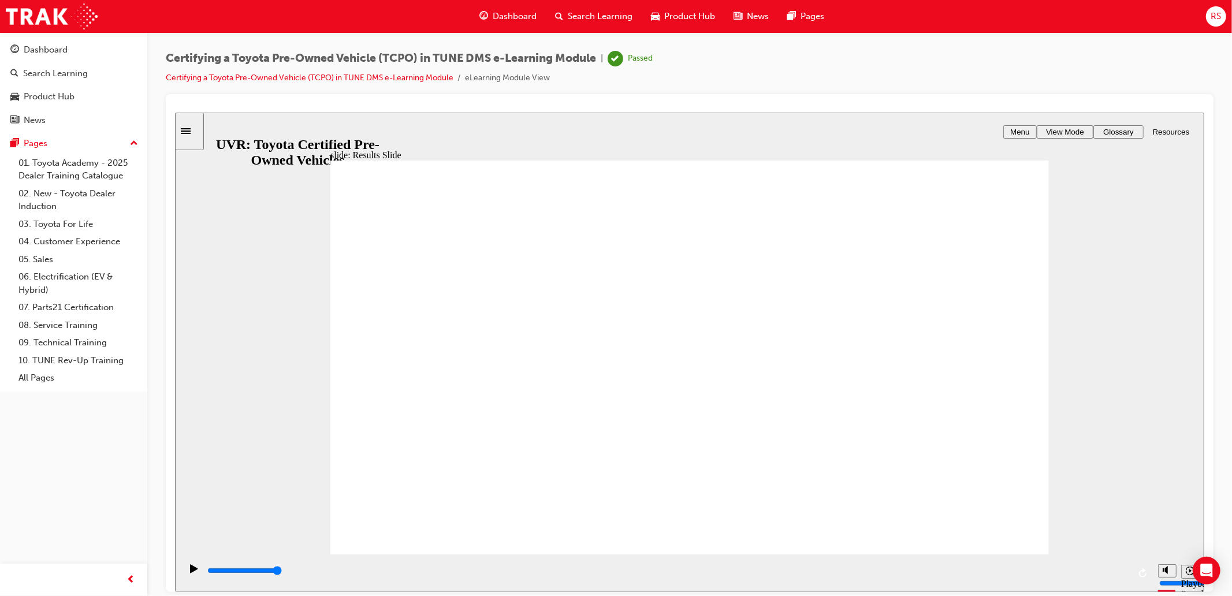
drag, startPoint x: 1076, startPoint y: 466, endPoint x: 1081, endPoint y: 420, distance: 46.4
click at [1076, 450] on div "slide: Results Slide Rectangle 2 80 % ( 40 points) Rectangle 3 Assessment Resul…" at bounding box center [688, 351] width 1029 height 479
click at [274, 328] on div "slide: Results Slide Rectangle 2 80 % ( 40 points) Rectangle 3 Assessment Resul…" at bounding box center [688, 351] width 1029 height 479
drag, startPoint x: 1065, startPoint y: 508, endPoint x: 1057, endPoint y: 508, distance: 8.1
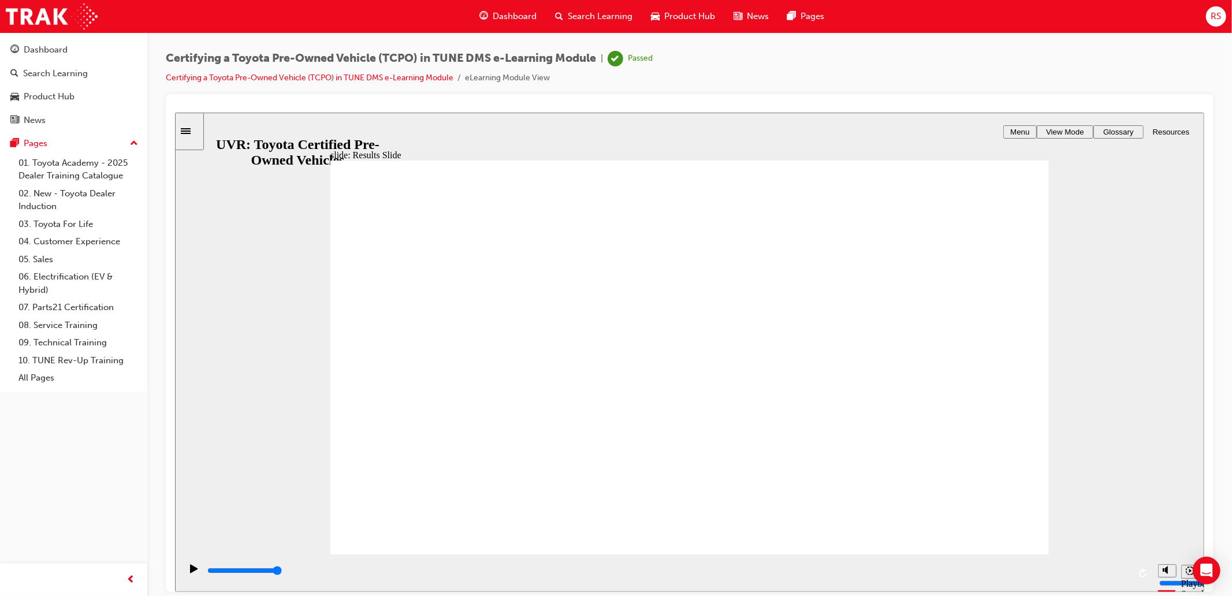
click at [1065, 509] on div "slide: Results Slide Rectangle 2 80 % ( 40 points) Rectangle 3 Assessment Resul…" at bounding box center [688, 351] width 1029 height 479
click at [1129, 525] on div "slide: Results Slide Rectangle 2 80 % ( 40 points) Rectangle 3 Assessment Resul…" at bounding box center [688, 351] width 1029 height 479
click at [1187, 575] on icon "playback speed" at bounding box center [1189, 570] width 9 height 9
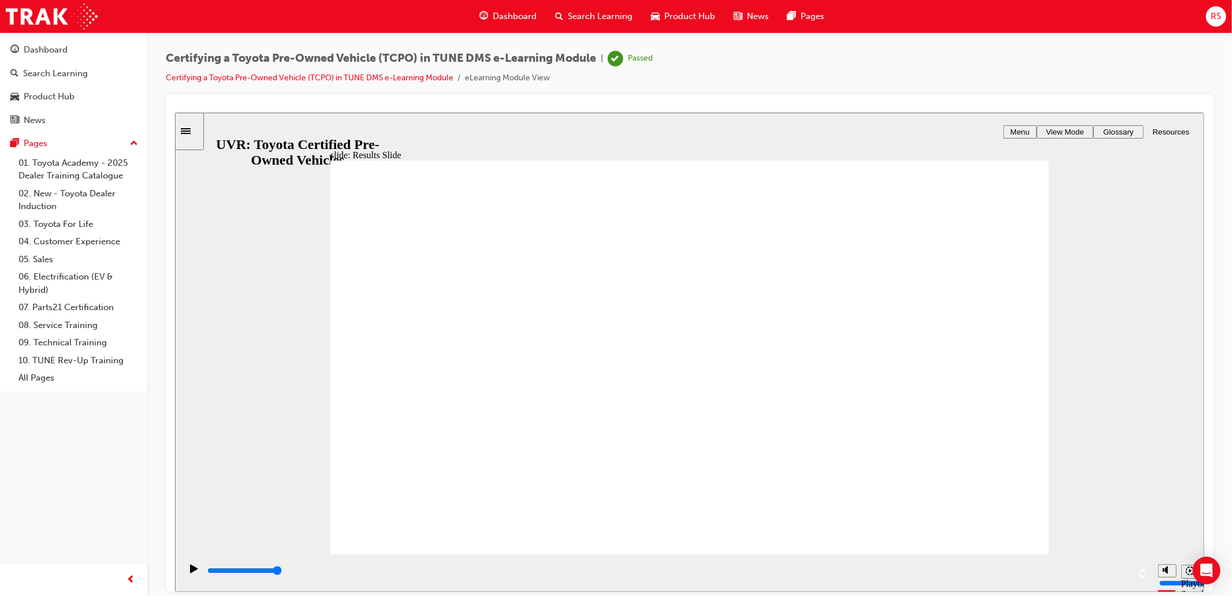
click at [304, 128] on div "slide: Results Slide Rectangle 2 80 % ( 40 points) Rectangle 3 Assessment Resul…" at bounding box center [688, 351] width 1029 height 479
click at [190, 131] on icon "Sidebar Toggle" at bounding box center [188, 130] width 17 height 7
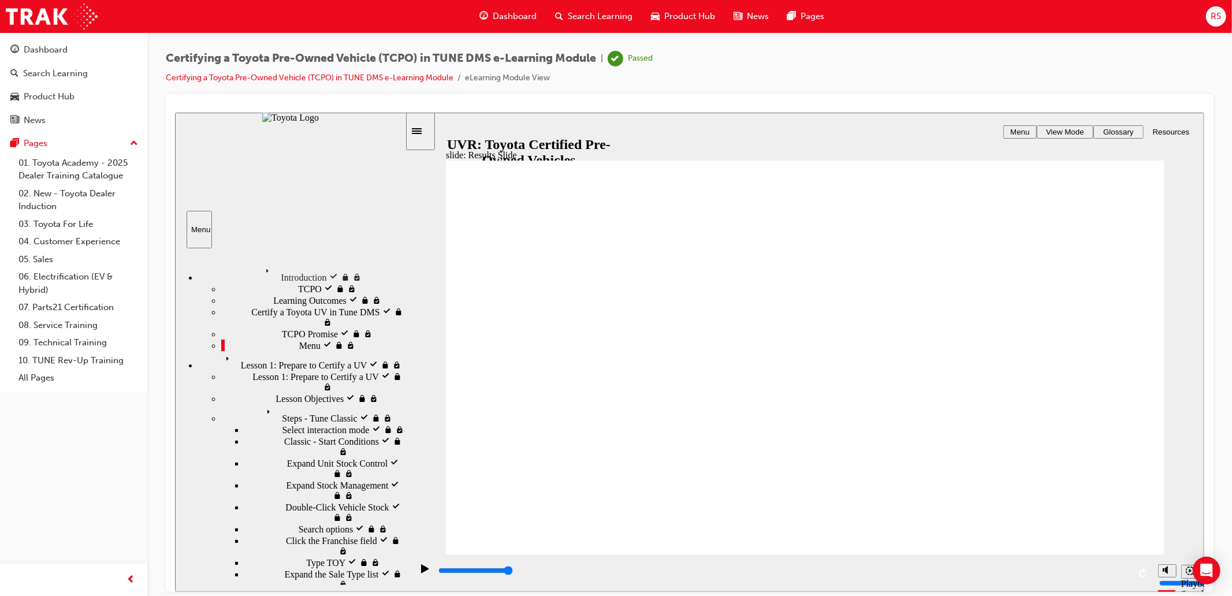
click at [322, 370] on div "Lesson 1: Prepare to Certify a UV Lesson 1: Prepare to Certify a UV" at bounding box center [301, 361] width 207 height 20
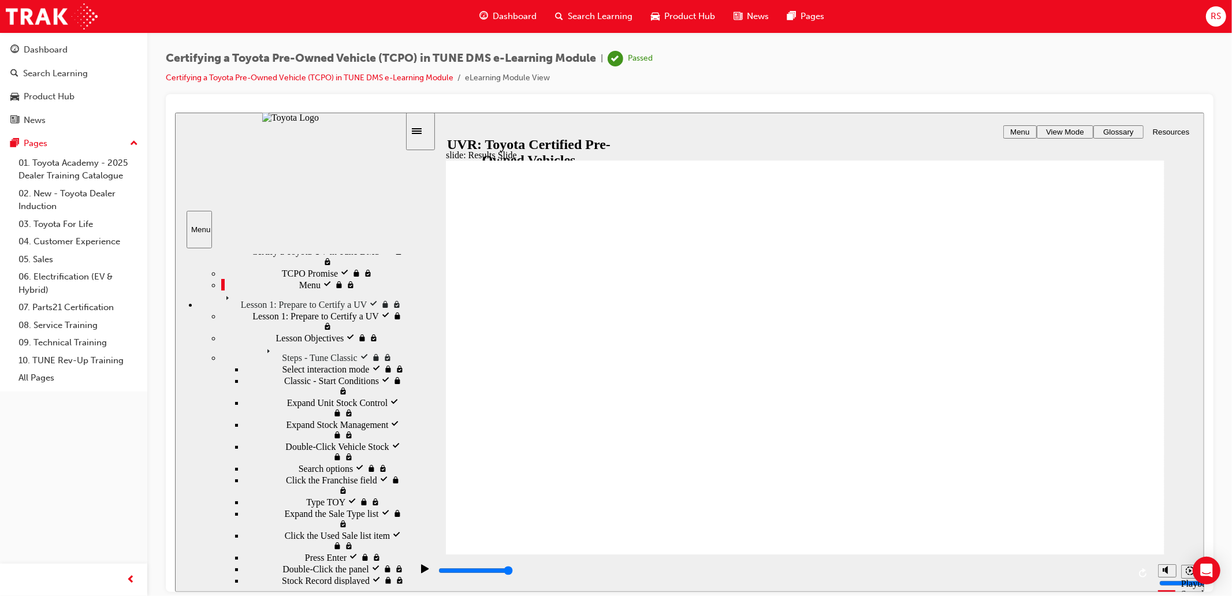
scroll to position [65, 0]
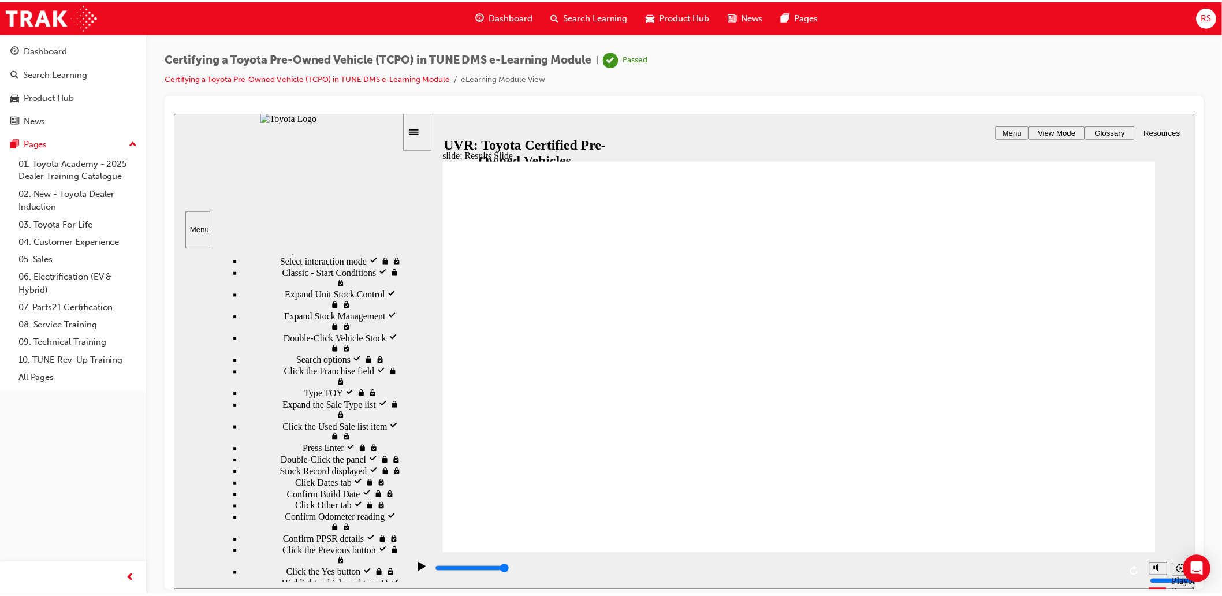
scroll to position [170, 0]
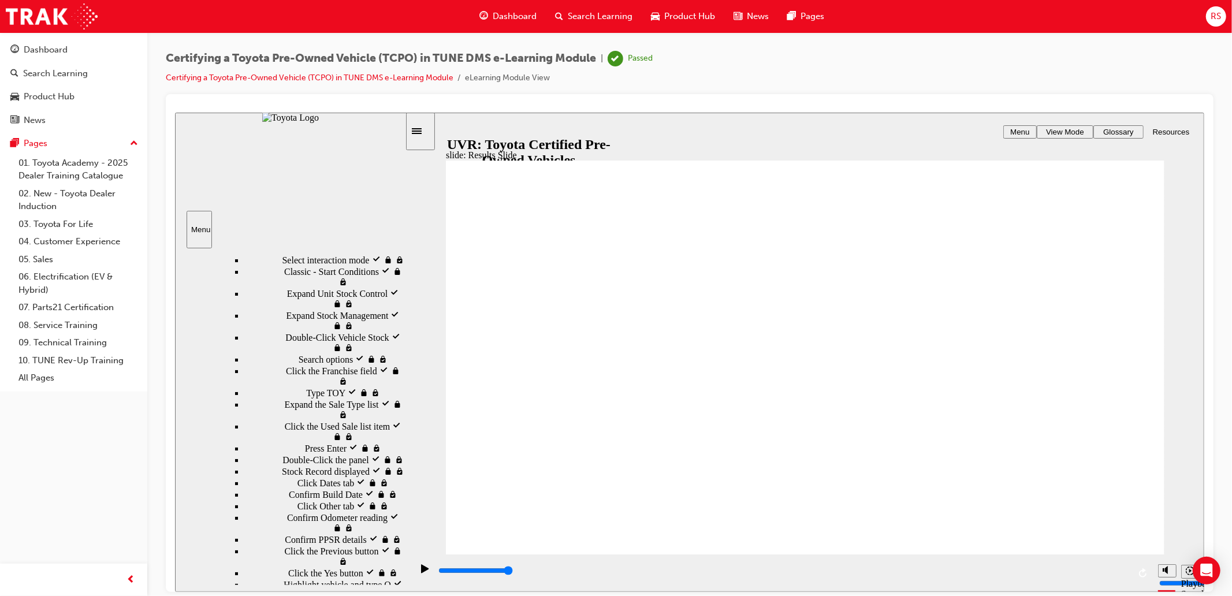
click at [495, 20] on span "Dashboard" at bounding box center [515, 16] width 44 height 13
